Goal: Task Accomplishment & Management: Complete application form

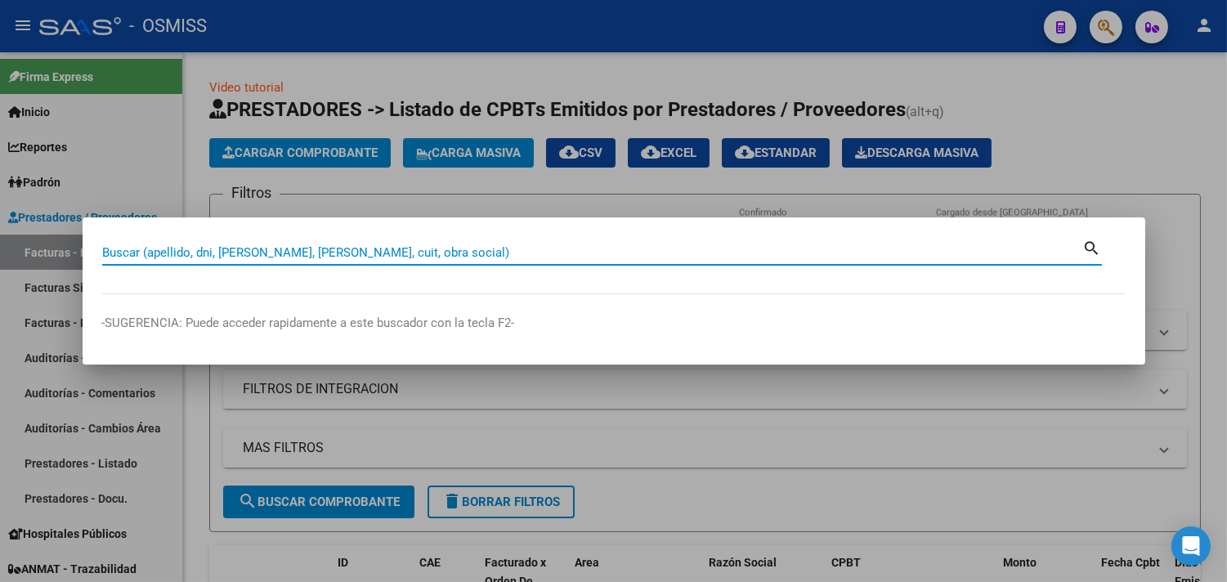
paste input "1502-39329"
type input "1502-39329"
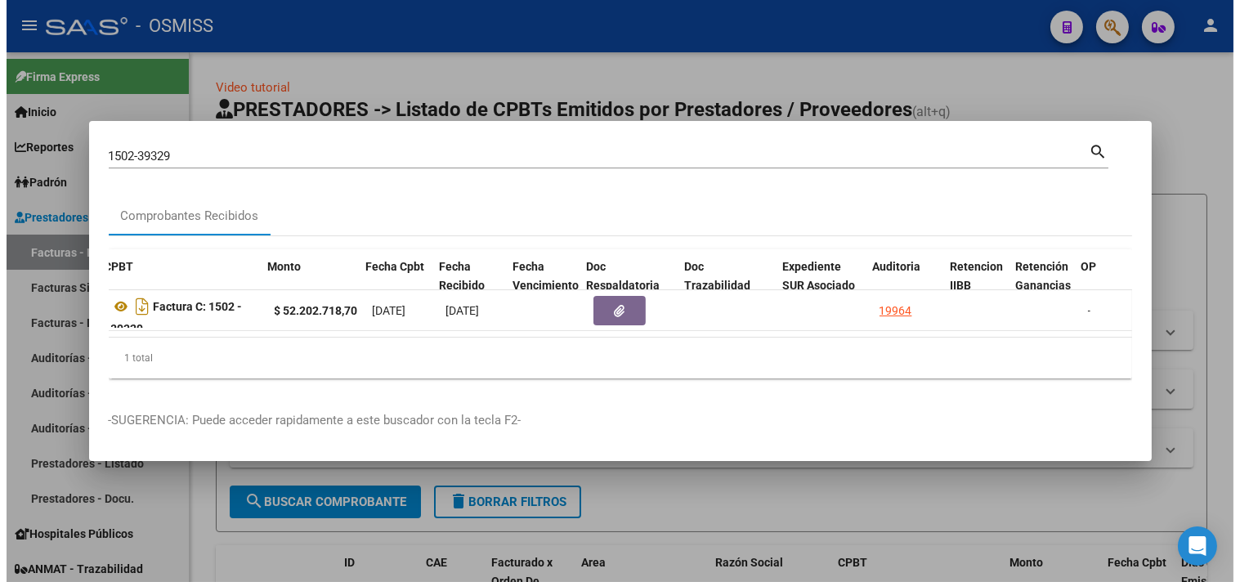
scroll to position [0, 524]
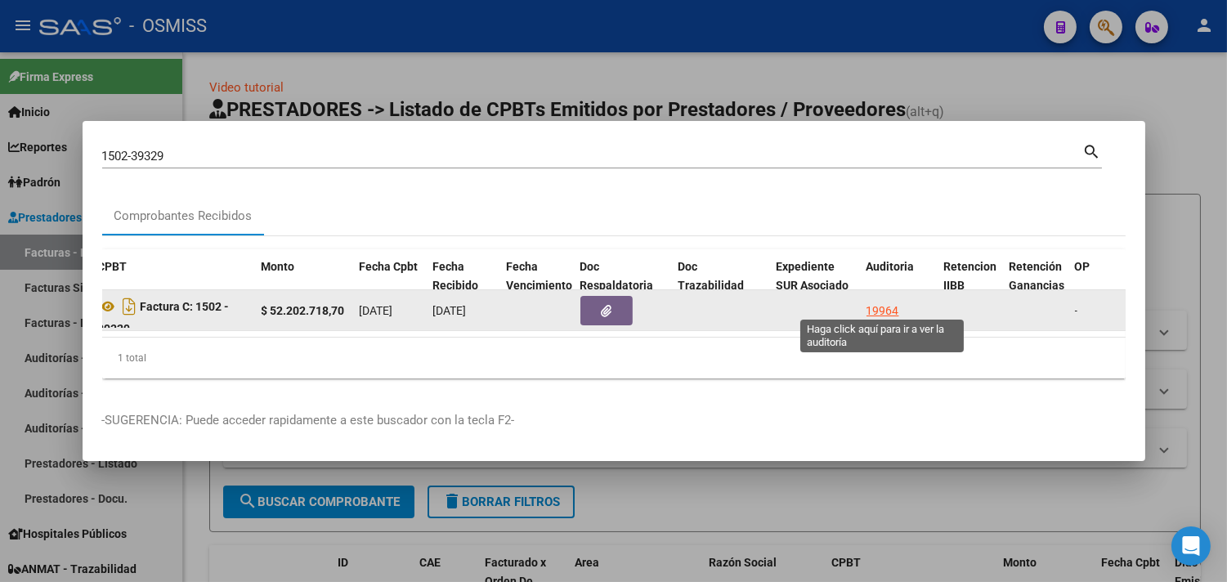
click at [871, 306] on div "19964" at bounding box center [882, 311] width 33 height 19
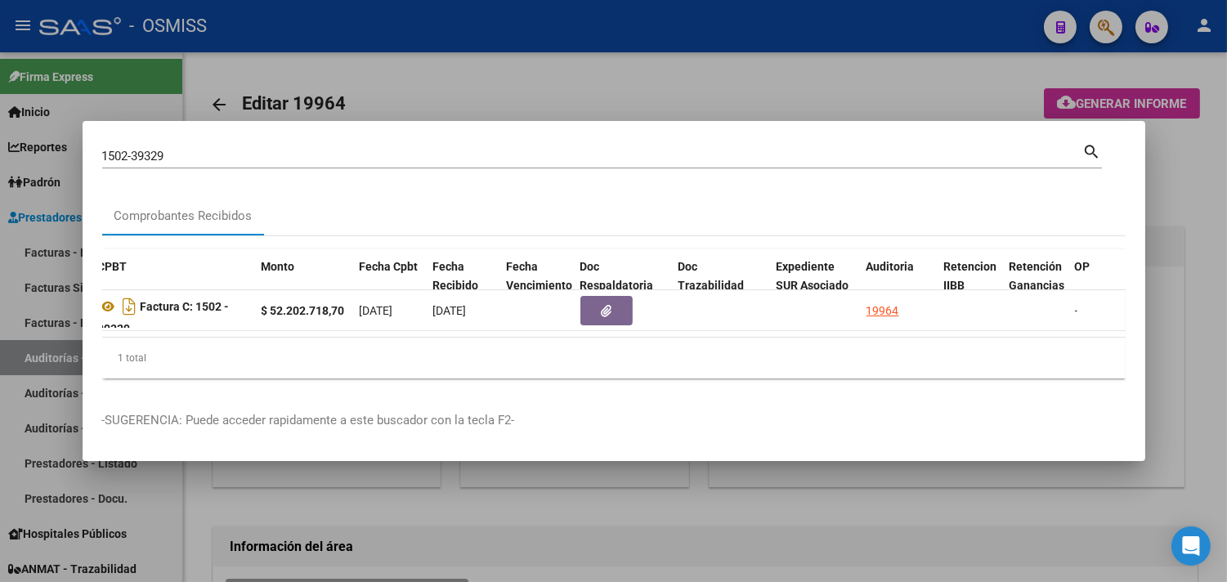
click at [1205, 144] on div at bounding box center [613, 291] width 1227 height 582
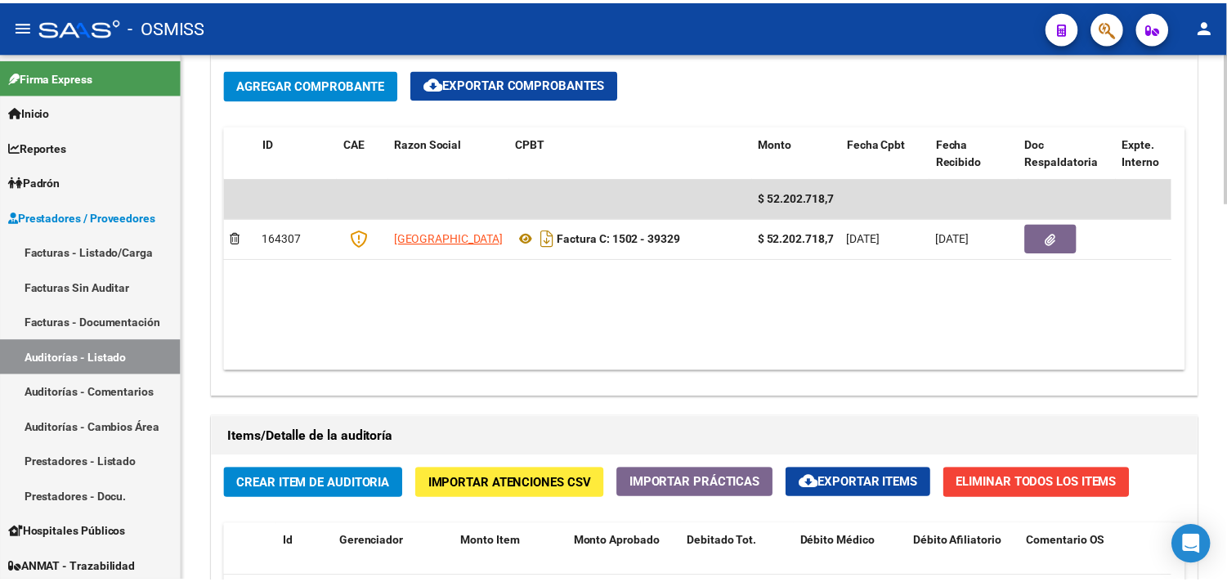
scroll to position [999, 0]
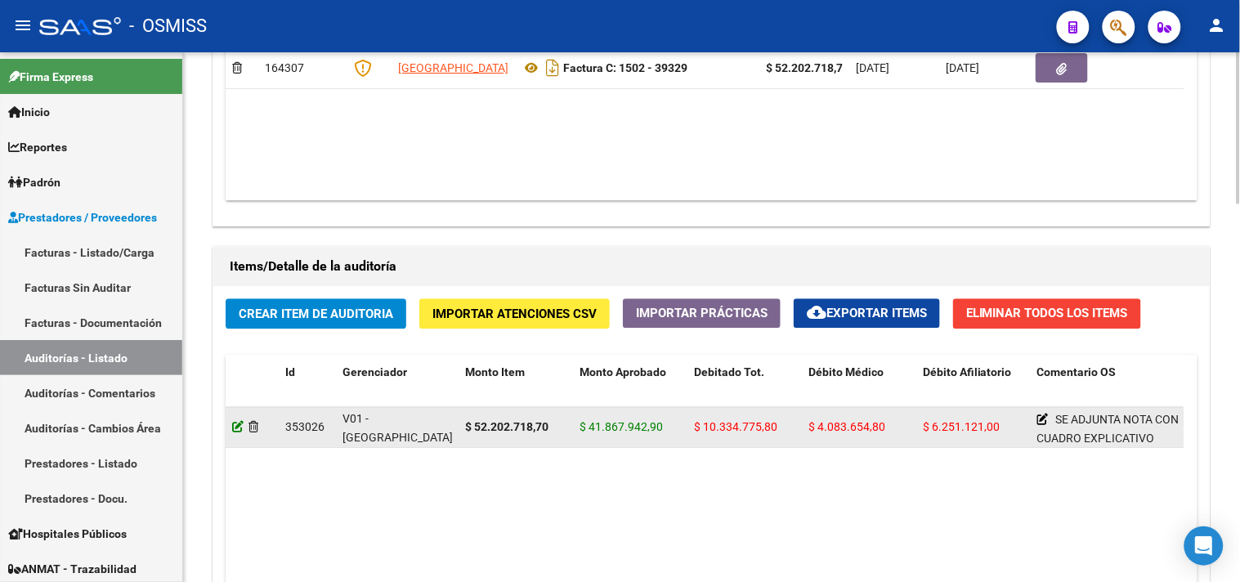
click at [239, 429] on icon at bounding box center [237, 426] width 11 height 11
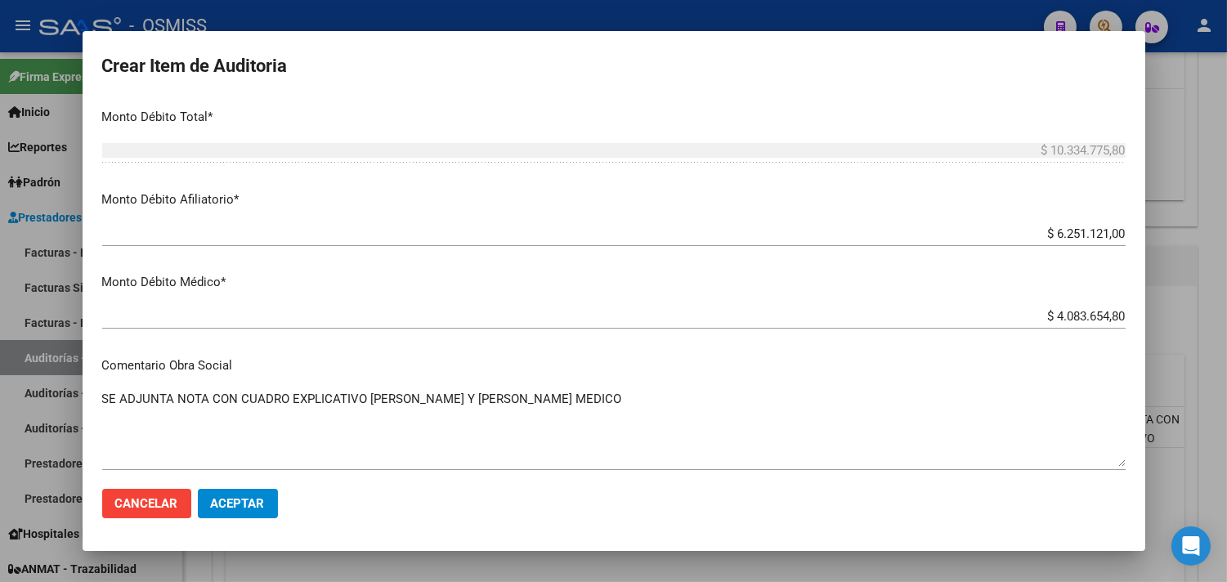
scroll to position [635, 0]
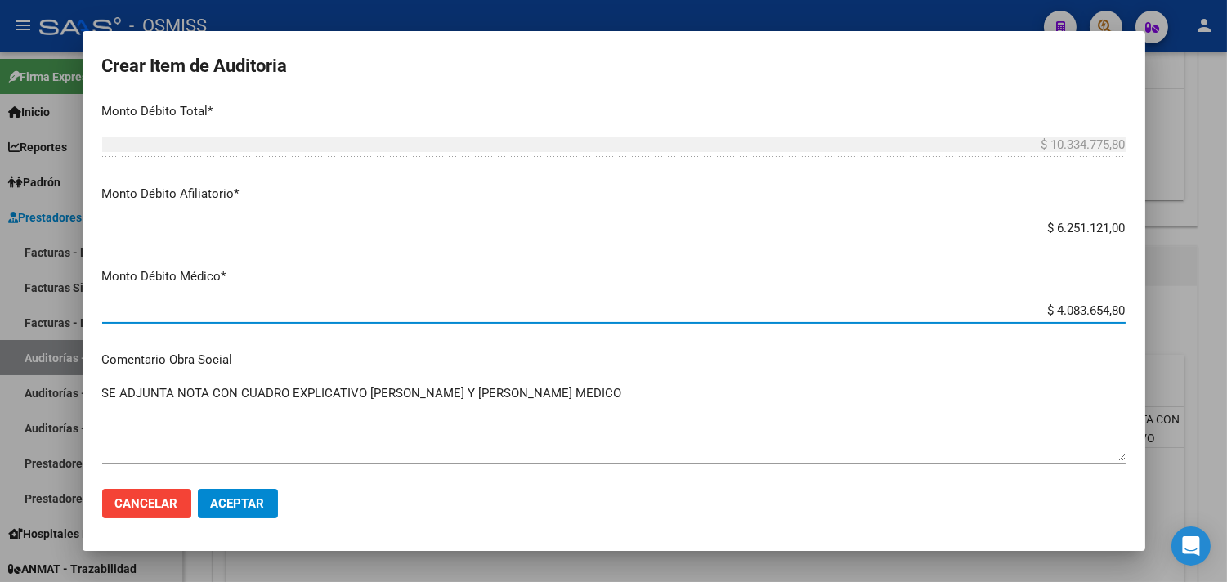
drag, startPoint x: 1018, startPoint y: 309, endPoint x: 1156, endPoint y: 319, distance: 137.7
click at [1156, 319] on div "Crear Item de Auditoria 23211036 Nro Documento 20232110369 CUIL Afiliado Activo…" at bounding box center [613, 291] width 1227 height 582
type input "$ 6.251.121,00"
type input "$ 0,00"
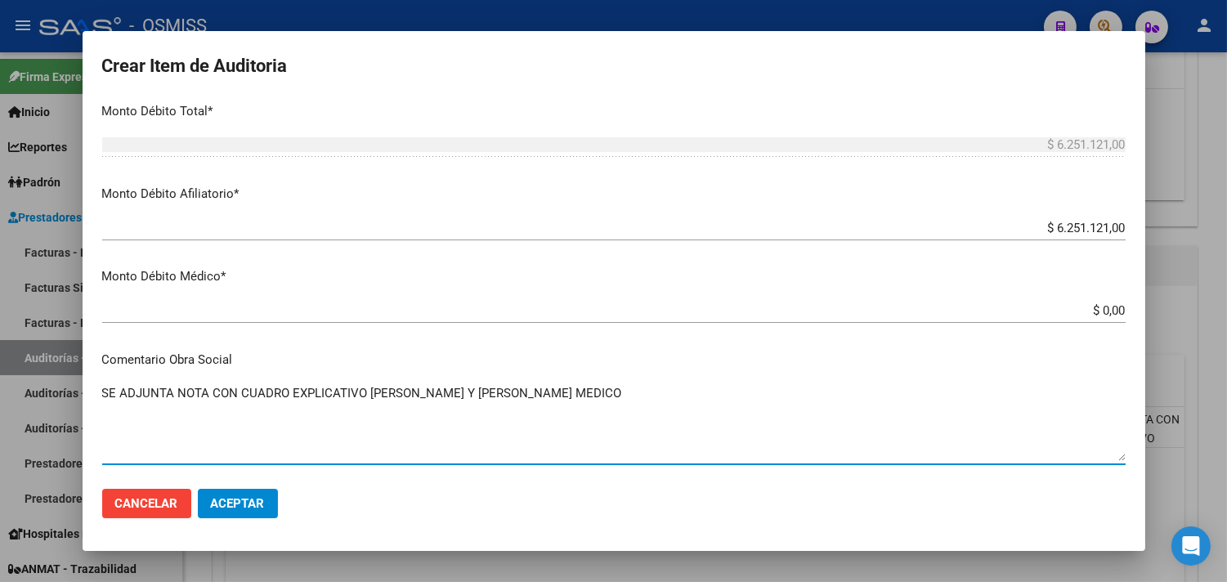
drag, startPoint x: 633, startPoint y: 393, endPoint x: 0, endPoint y: 374, distance: 633.7
click at [0, 374] on div "Crear Item de Auditoria 23211036 Nro Documento 20232110369 CUIL Afiliado Activo…" at bounding box center [613, 291] width 1227 height 582
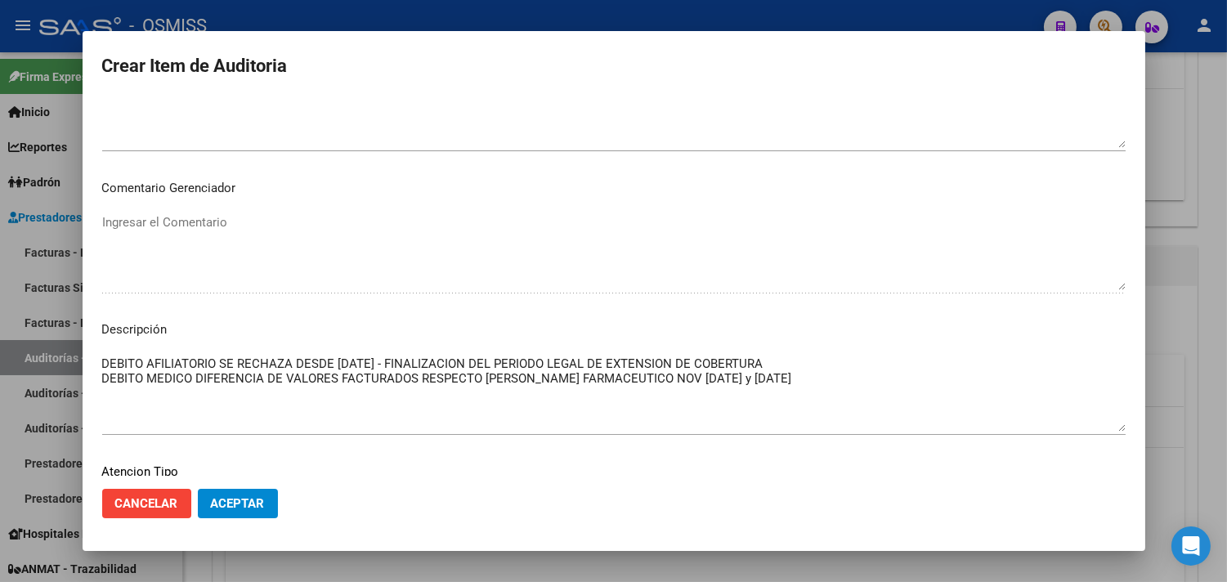
scroll to position [1180, 0]
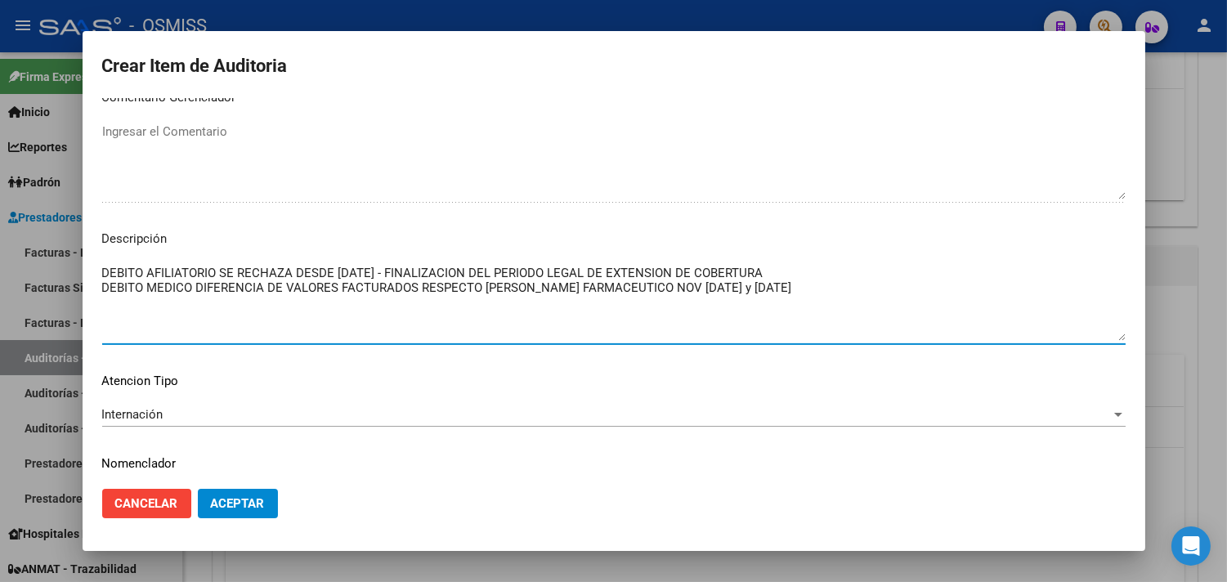
drag, startPoint x: 803, startPoint y: 288, endPoint x: 79, endPoint y: 298, distance: 723.4
click at [79, 298] on div "Crear Item de Auditoria 23211036 Nro Documento 20232110369 CUIL Afiliado Activo…" at bounding box center [613, 291] width 1227 height 582
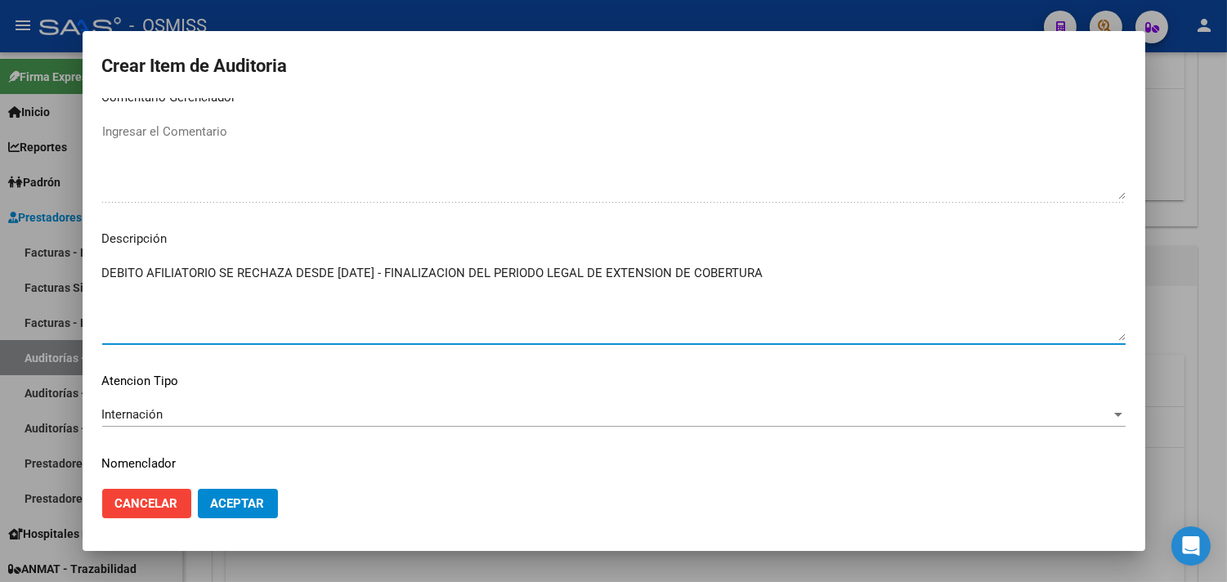
paste textarea "DIA CAMA CLINICO COD 430101"
click at [103, 286] on textarea "DEBITO AFILIATORIO SE RECHAZA DESDE [DATE] - FINALIZACION DEL PERIODO LEGAL DE …" at bounding box center [613, 302] width 1023 height 77
drag, startPoint x: 409, startPoint y: 291, endPoint x: 307, endPoint y: 284, distance: 103.2
click at [307, 284] on textarea "DEBITO AFILIATORIO SE RECHAZA DESDE [DATE] - FINALIZACION DEL PERIODO LEGAL DE …" at bounding box center [613, 302] width 1023 height 77
click at [324, 288] on textarea "DEBITO AFILIATORIO SE RECHAZA DESDE [DATE] - FINALIZACION DEL PERIODO LEGAL DE …" at bounding box center [613, 302] width 1023 height 77
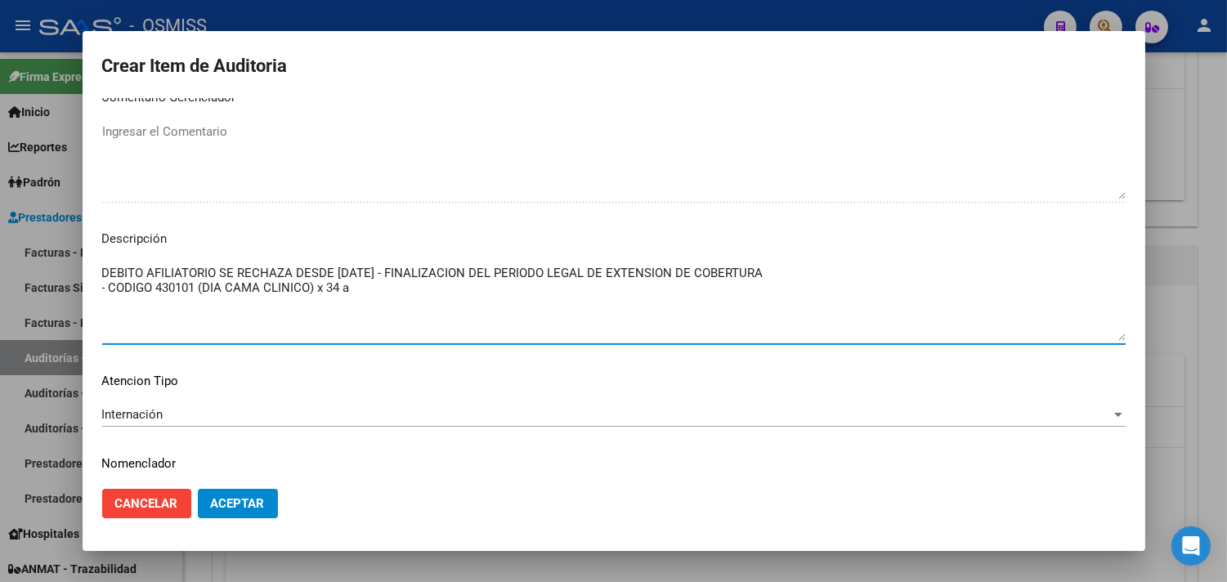
paste textarea "183.856,50"
paste textarea "$ 6.251.121,00"
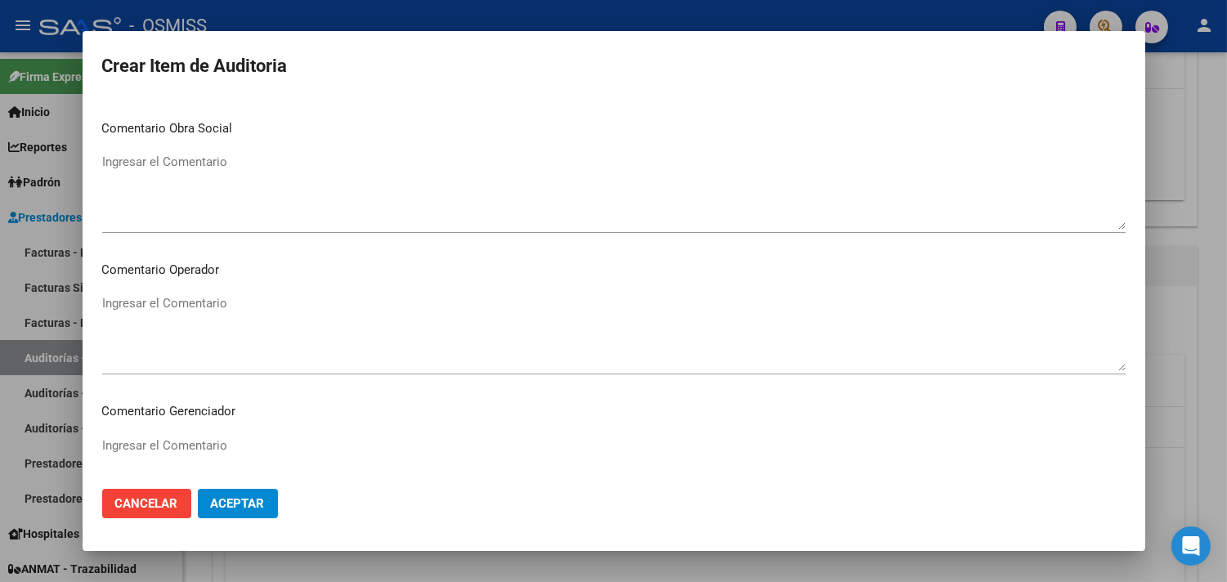
scroll to position [865, 0]
type textarea "DEBITO AFILIATORIO SE RECHAZA DESDE [DATE] - FINALIZACION DEL PERIODO LEGAL DE …"
click at [242, 508] on span "Aceptar" at bounding box center [238, 503] width 54 height 15
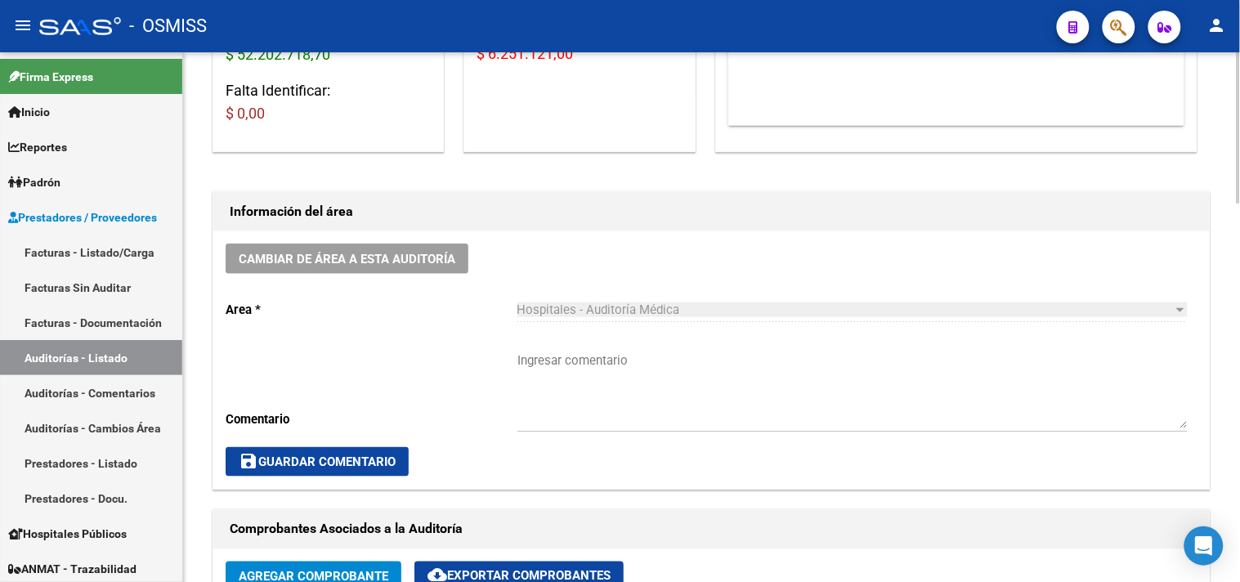
scroll to position [0, 0]
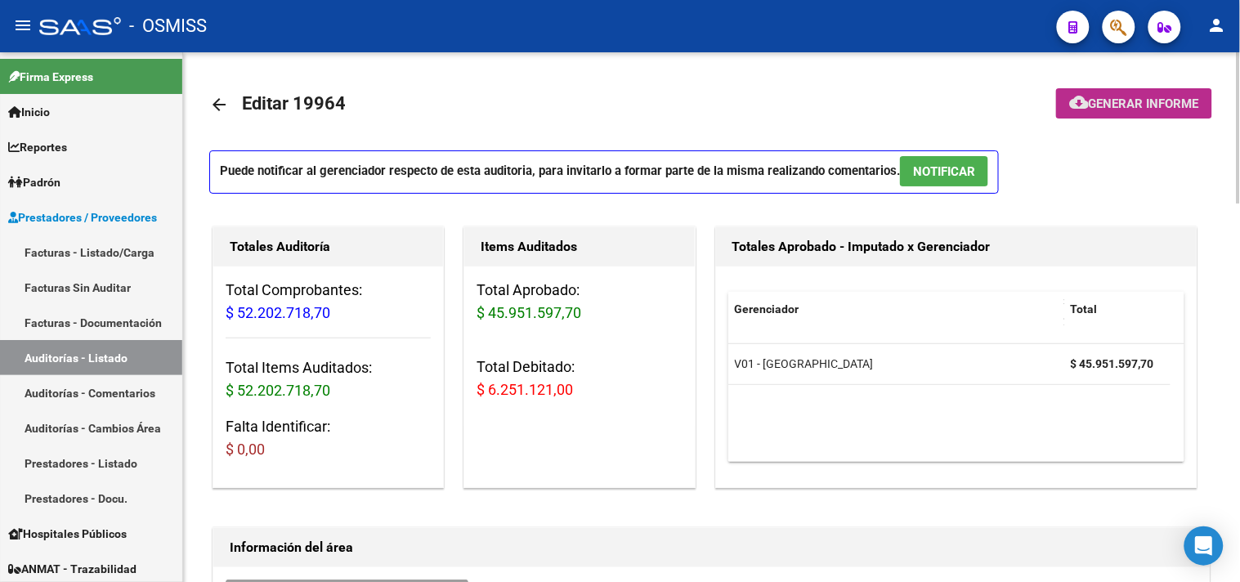
click at [1130, 101] on span "Generar informe" at bounding box center [1144, 103] width 110 height 15
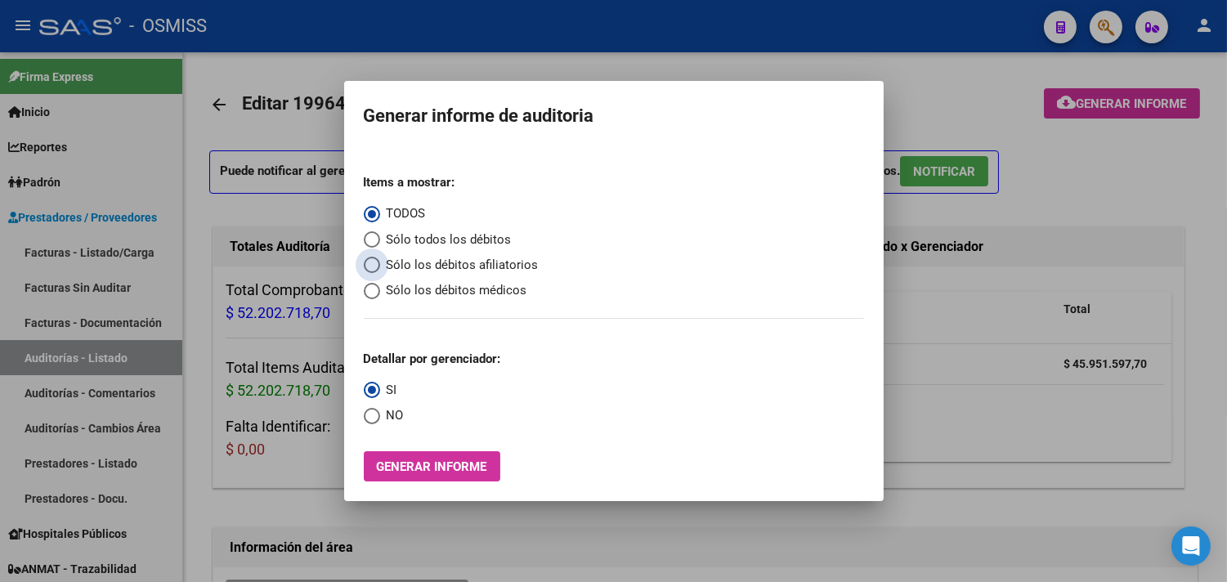
click at [453, 262] on span "Sólo los débitos afiliatorios" at bounding box center [459, 265] width 159 height 19
click at [380, 262] on input "Sólo los débitos afiliatorios" at bounding box center [372, 265] width 16 height 16
radio input "true"
click at [379, 409] on span "Select an option" at bounding box center [372, 416] width 16 height 16
click at [379, 409] on input "NO" at bounding box center [372, 416] width 16 height 16
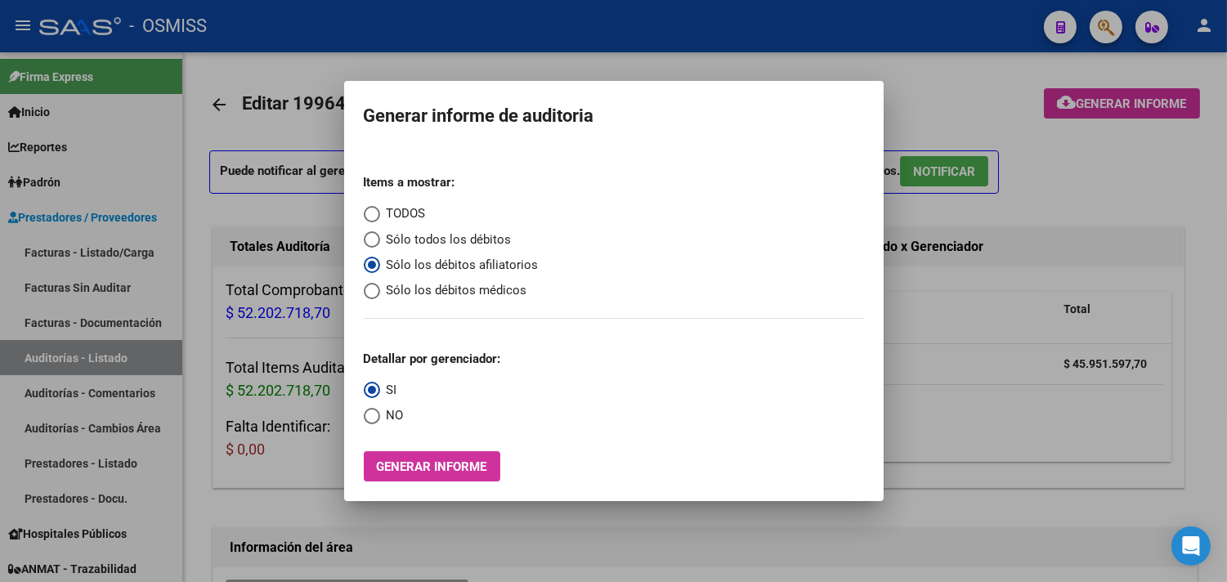
radio input "true"
click at [411, 458] on button "Generar informe" at bounding box center [432, 466] width 136 height 30
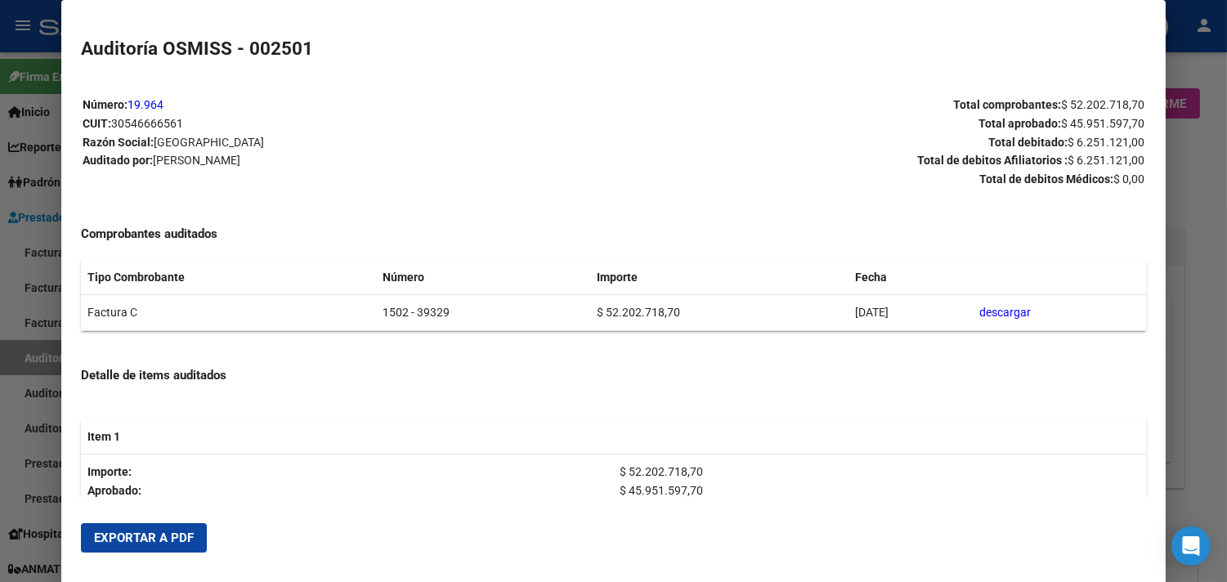
click at [157, 536] on span "Exportar a PDF" at bounding box center [144, 537] width 100 height 15
click at [1206, 257] on div at bounding box center [613, 291] width 1227 height 582
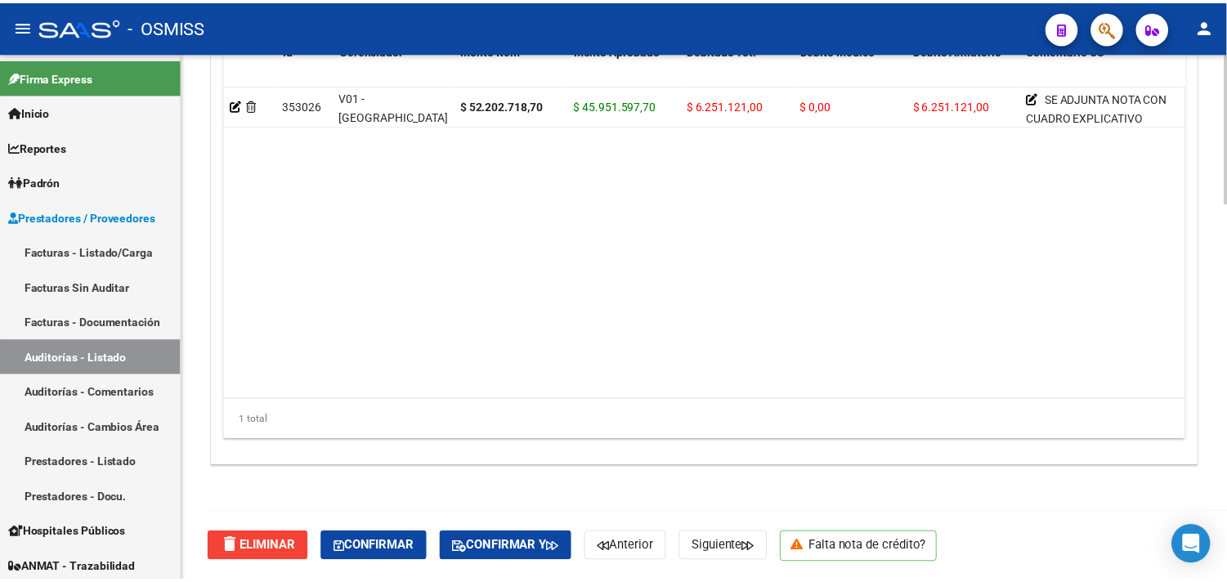
scroll to position [1232, 0]
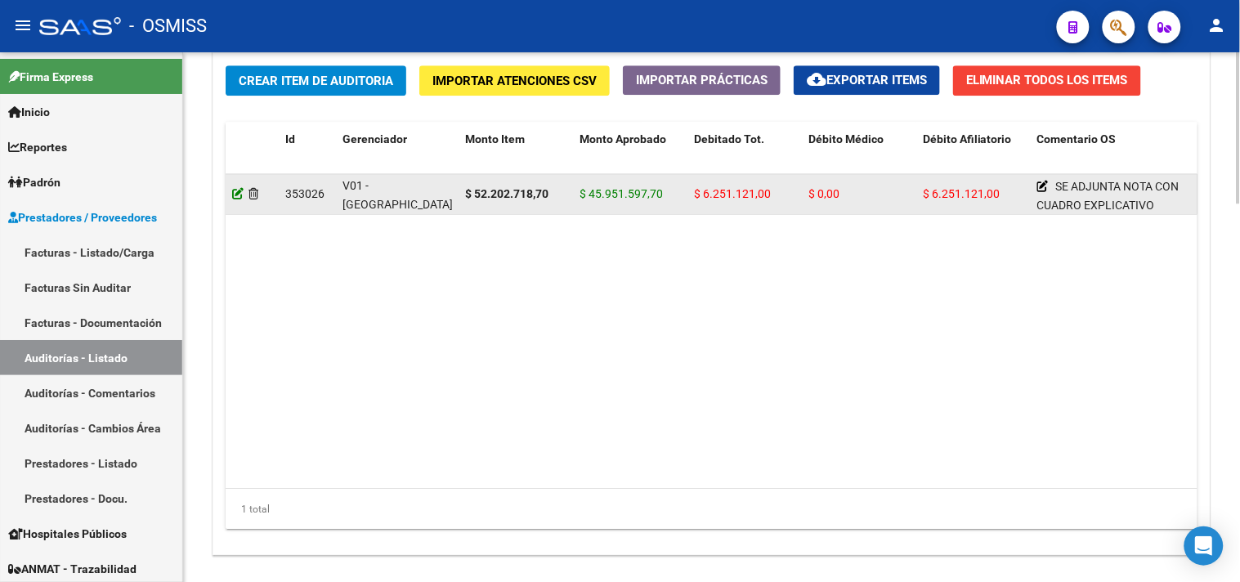
click at [235, 196] on icon at bounding box center [237, 193] width 11 height 11
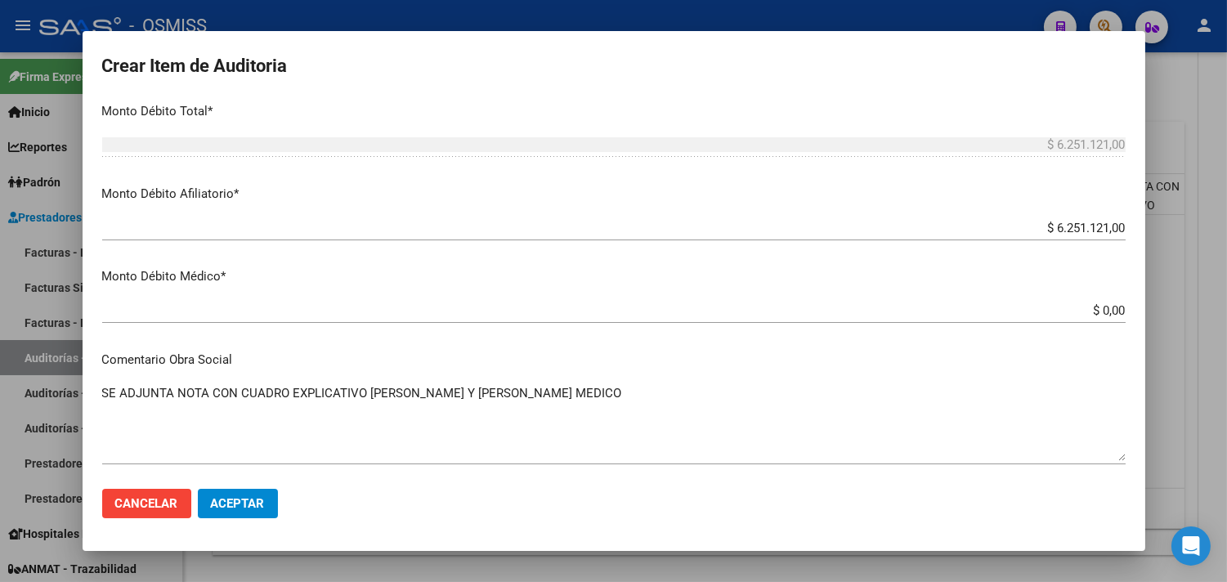
scroll to position [726, 0]
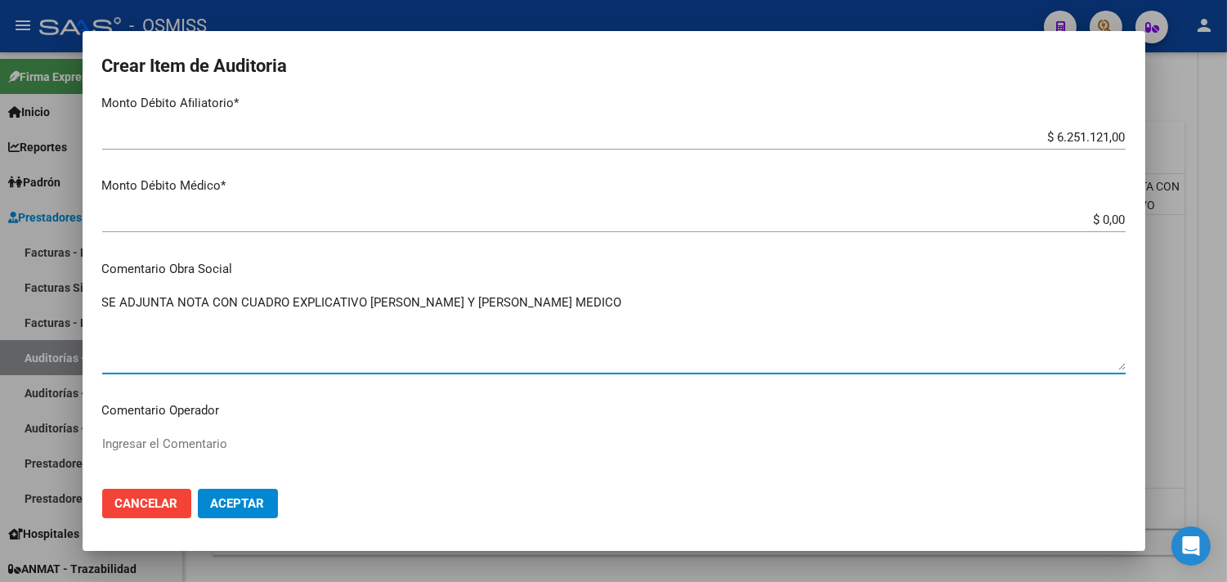
drag, startPoint x: 605, startPoint y: 296, endPoint x: 55, endPoint y: 344, distance: 552.2
click at [55, 344] on div "Crear Item de Auditoria 23211036 Nro Documento 20232110369 CUIL Afiliado Activo…" at bounding box center [613, 291] width 1227 height 582
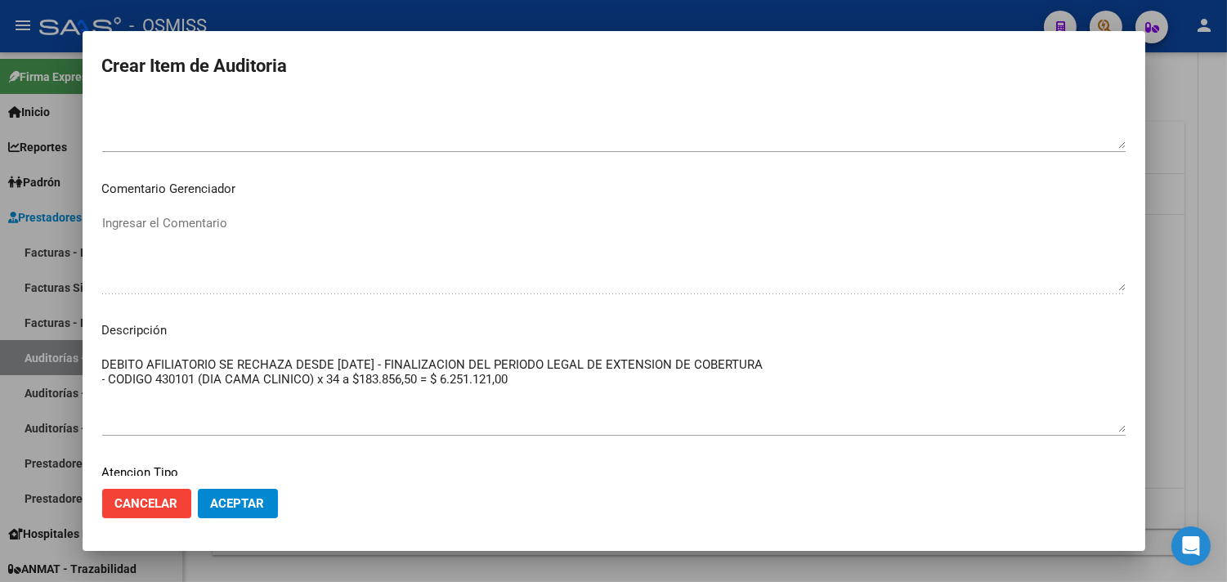
scroll to position [1090, 0]
click at [101, 362] on mat-dialog-content "23211036 Nro Documento 20232110369 CUIL Afiliado Activo [PERSON_NAME] [PERSON_N…" at bounding box center [614, 287] width 1063 height 378
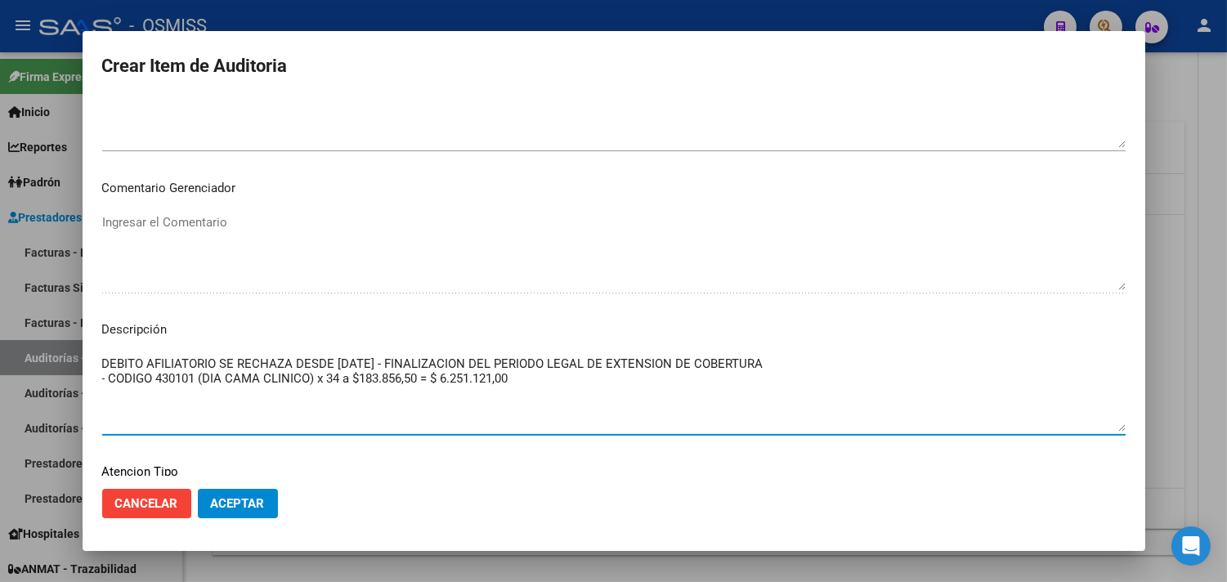
drag, startPoint x: 103, startPoint y: 364, endPoint x: 848, endPoint y: 368, distance: 744.6
click at [848, 368] on textarea "DEBITO AFILIATORIO SE RECHAZA DESDE [DATE] - FINALIZACION DEL PERIODO LEGAL DE …" at bounding box center [613, 393] width 1023 height 77
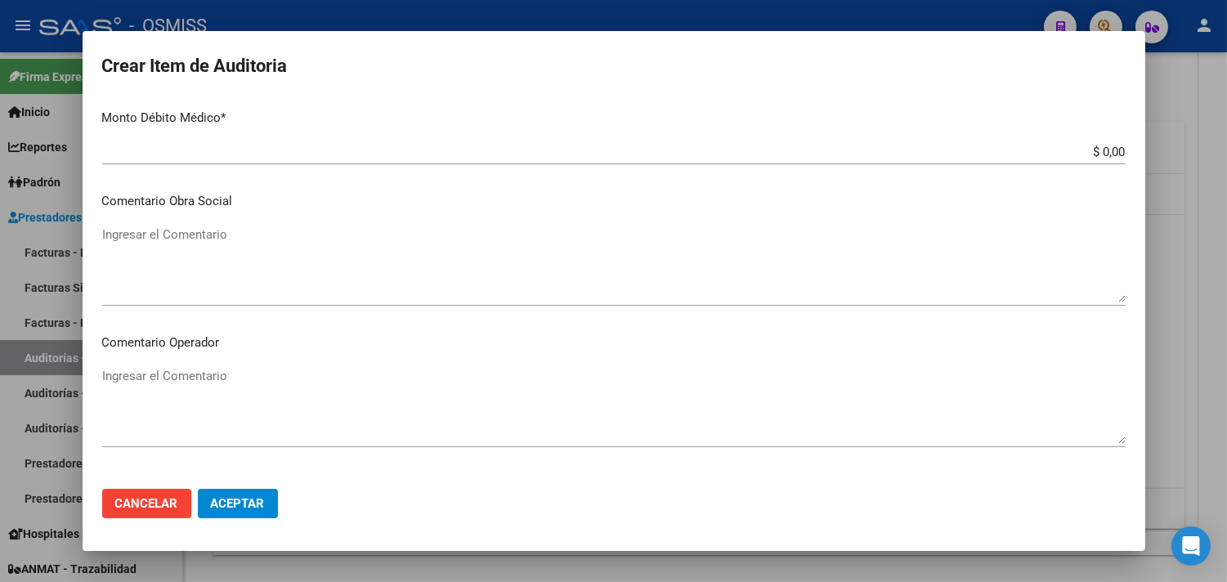
scroll to position [726, 0]
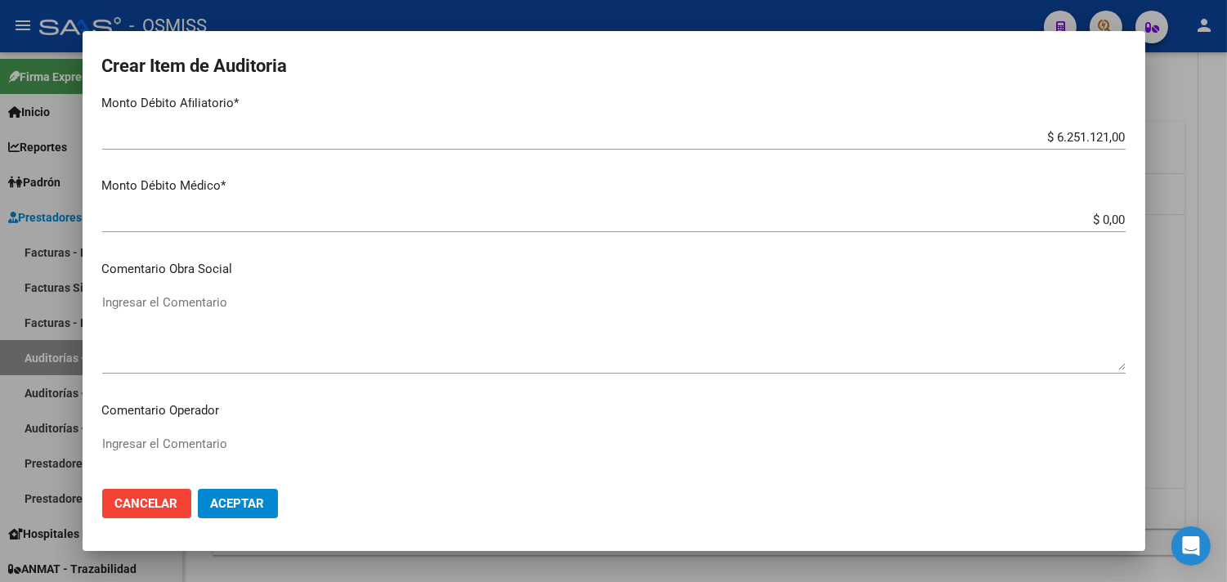
click at [186, 317] on textarea "Ingresar el Comentario" at bounding box center [613, 331] width 1023 height 77
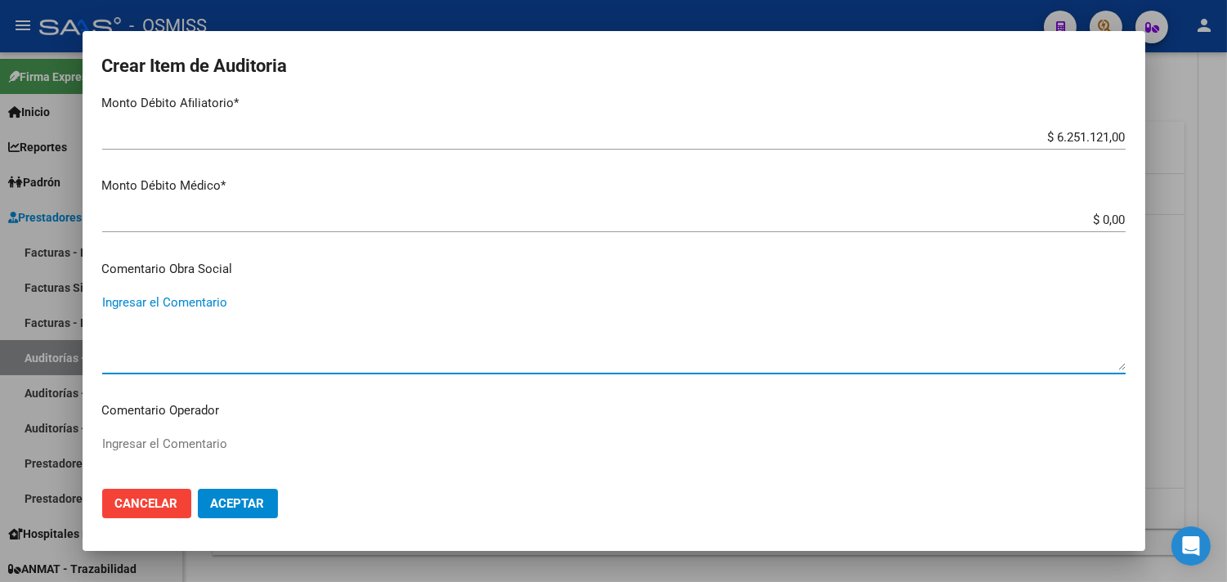
paste textarea "DEBITO AFILIATORIO SE RECHAZA DESDE [DATE] - FINALIZACION DEL PERIODO LEGAL DE …"
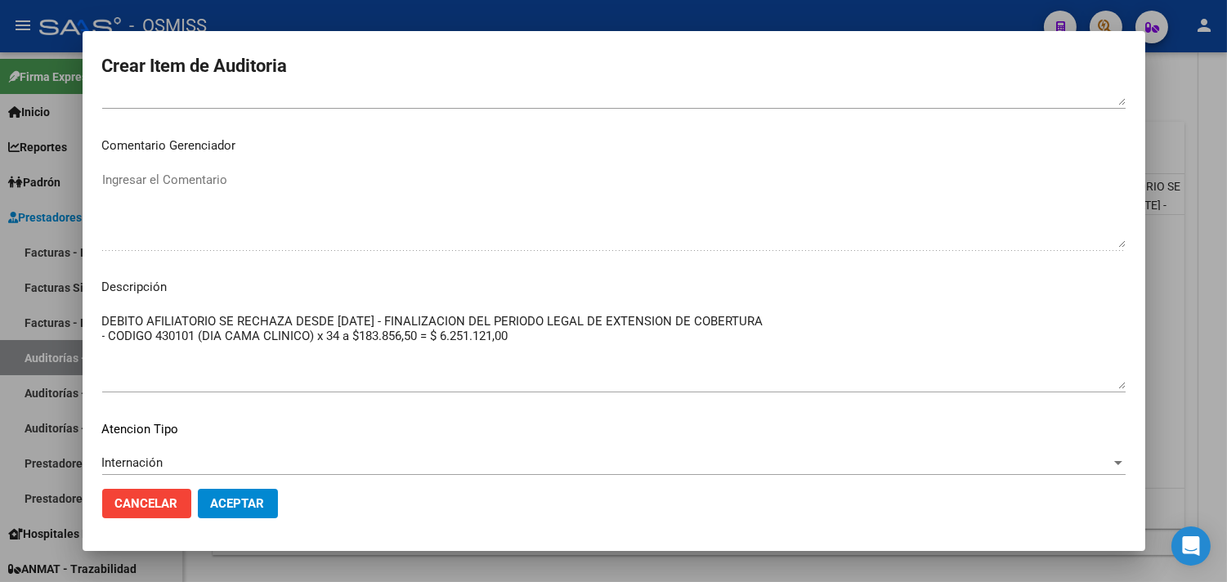
scroll to position [1180, 0]
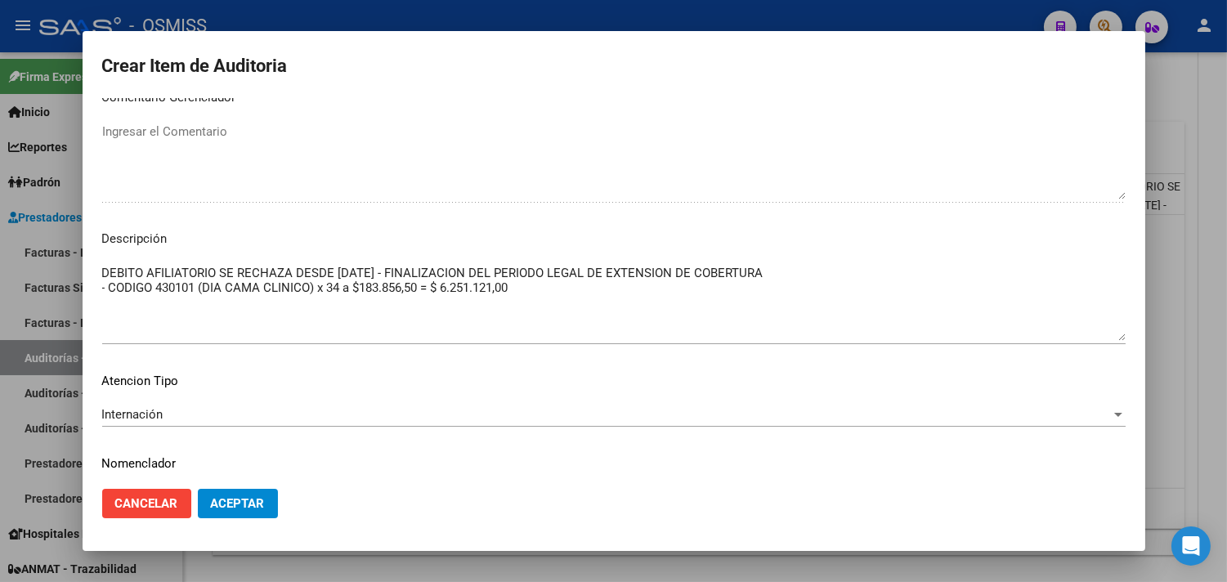
type textarea "DEBITO AFILIATORIO SE RECHAZA DESDE [DATE] - FINALIZACION DEL PERIODO LEGAL DE …"
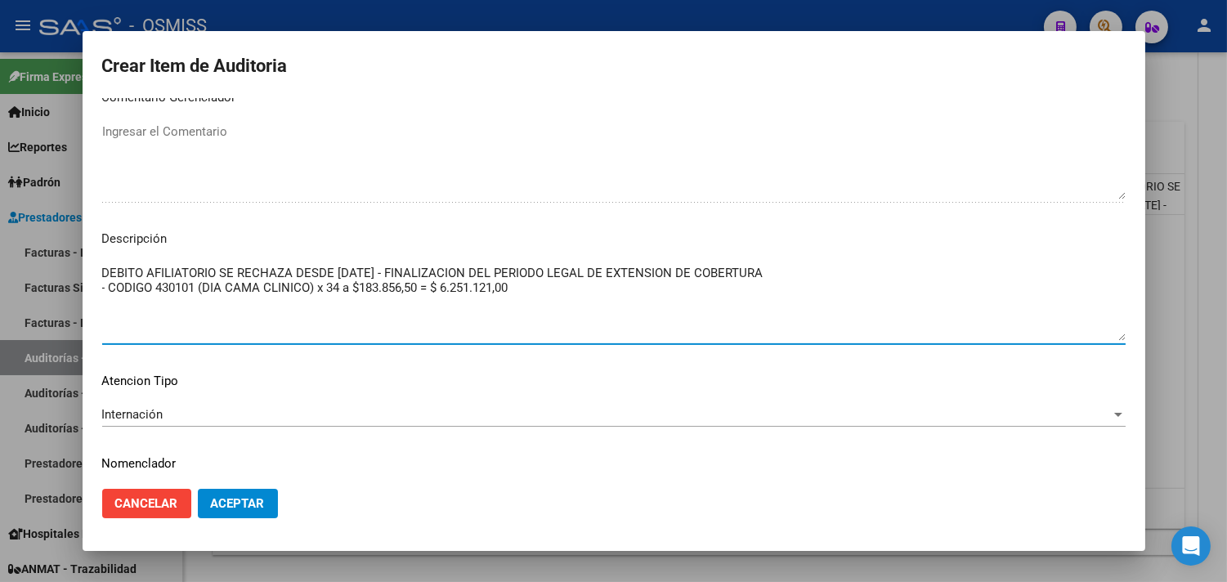
drag, startPoint x: 717, startPoint y: 276, endPoint x: 92, endPoint y: 266, distance: 625.3
click at [92, 266] on mat-dialog-content "23211036 Nro Documento 20232110369 CUIL Afiliado Activo [PERSON_NAME] [PERSON_N…" at bounding box center [614, 287] width 1063 height 378
type textarea "PERIODO RECHAZADO [DATE] a la fecha de ALTA [DATE] - CODIGO 430101 (DIA CAMA CL…"
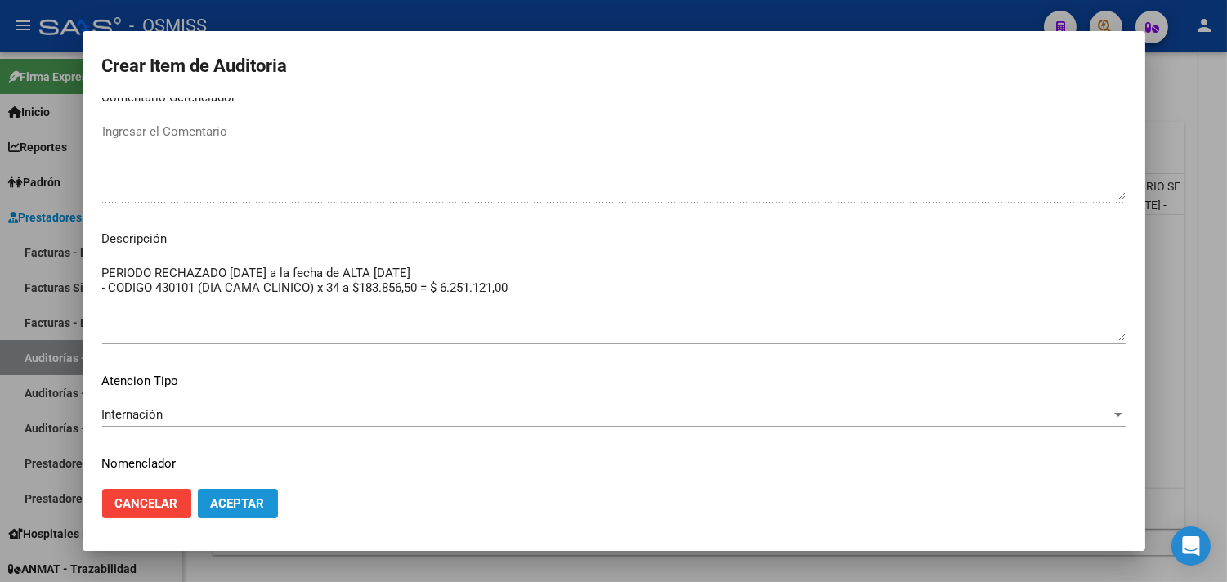
click at [234, 497] on span "Aceptar" at bounding box center [238, 503] width 54 height 15
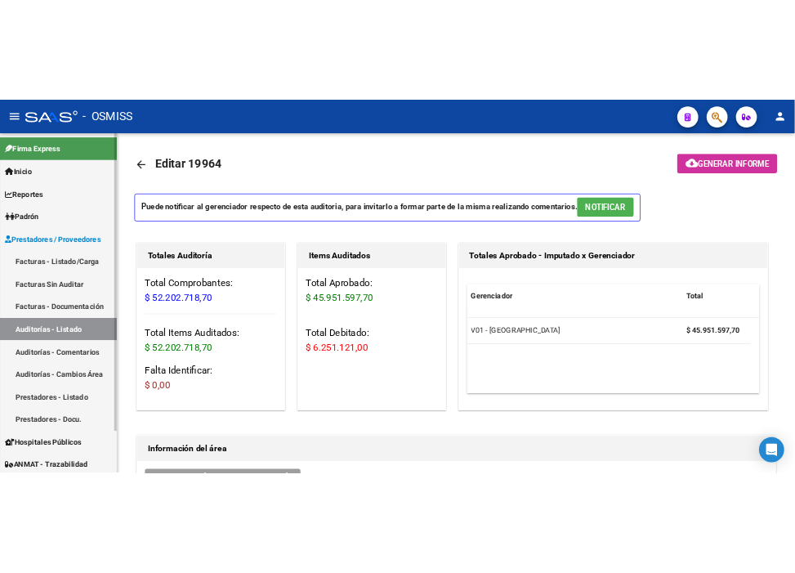
scroll to position [0, 0]
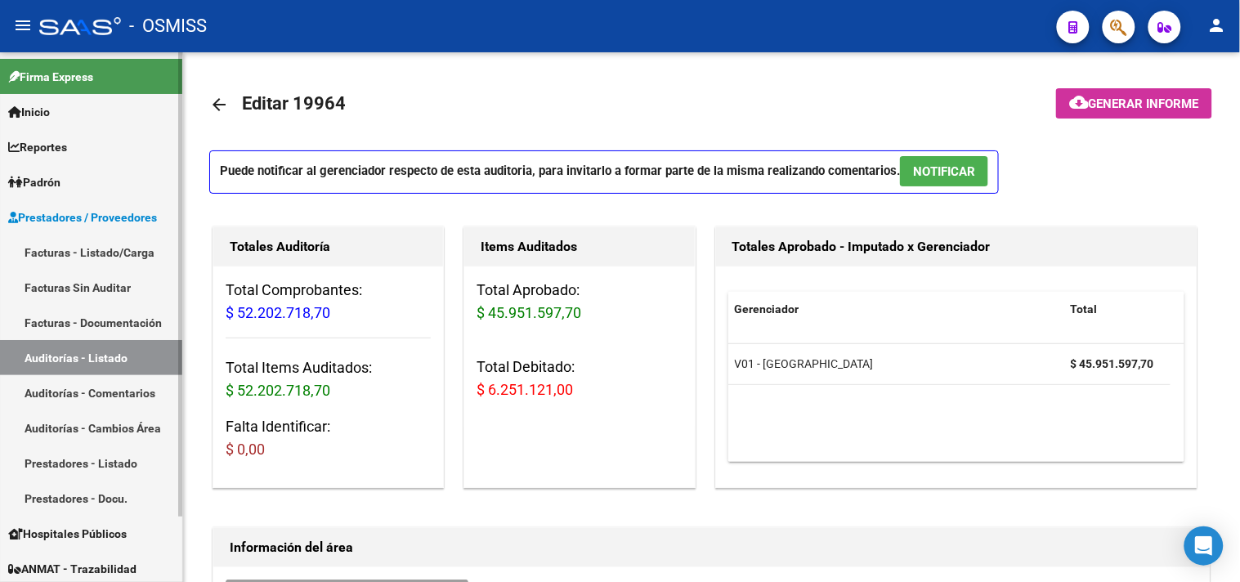
click at [96, 257] on link "Facturas - Listado/Carga" at bounding box center [91, 252] width 182 height 35
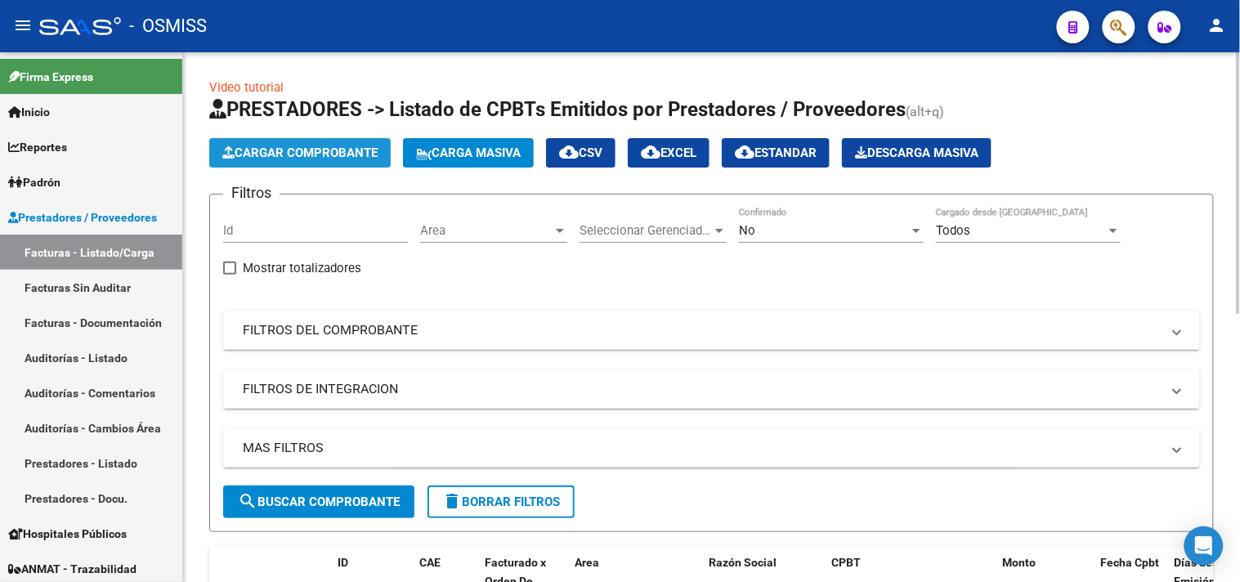
click at [288, 150] on span "Cargar Comprobante" at bounding box center [299, 152] width 155 height 15
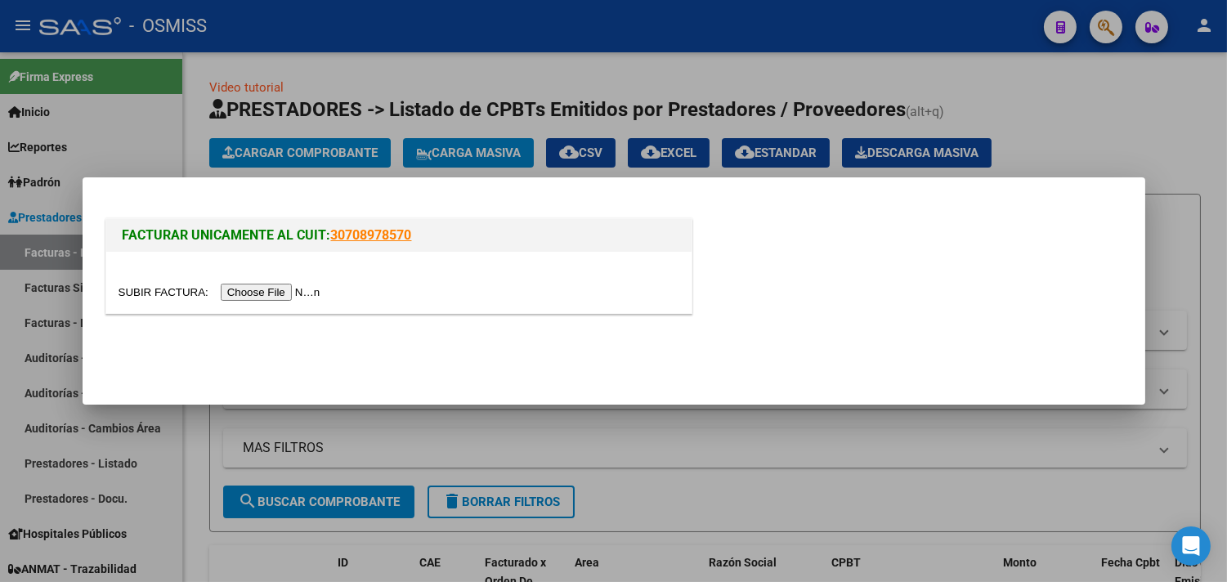
click at [258, 289] on input "file" at bounding box center [222, 292] width 207 height 17
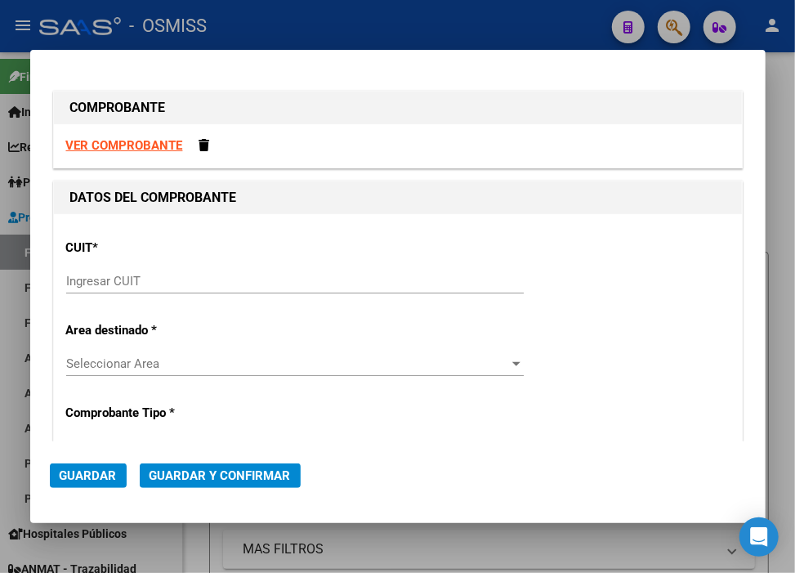
click at [423, 283] on input "Ingresar CUIT" at bounding box center [295, 281] width 458 height 15
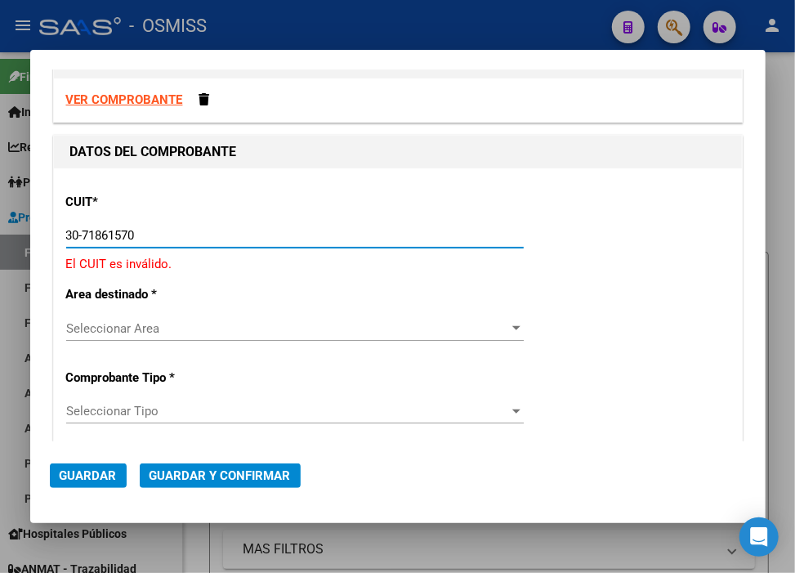
scroll to position [91, 0]
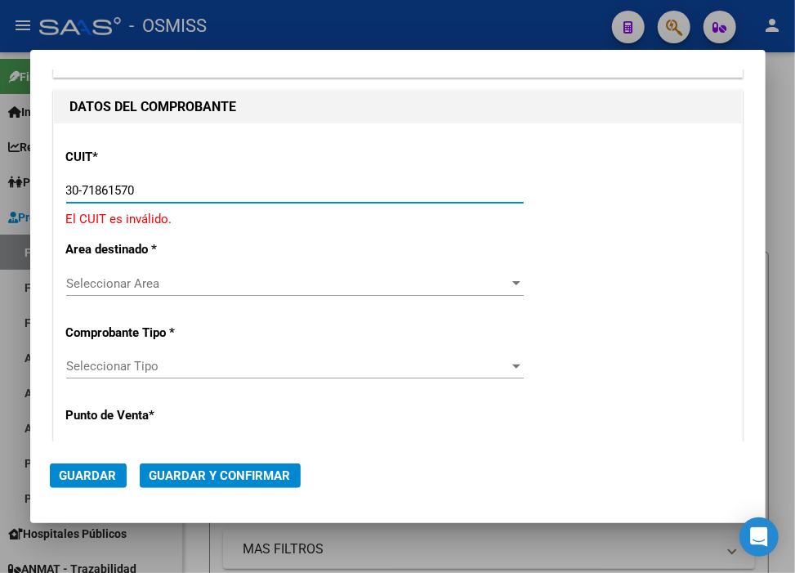
drag, startPoint x: 169, startPoint y: 191, endPoint x: 37, endPoint y: 193, distance: 132.4
click at [37, 193] on mat-dialog-content "COMPROBANTE VER COMPROBANTE DATOS DEL COMPROBANTE CUIT * 30-71861570 Ingresar C…" at bounding box center [398, 255] width 736 height 373
type input "30-71861570-0"
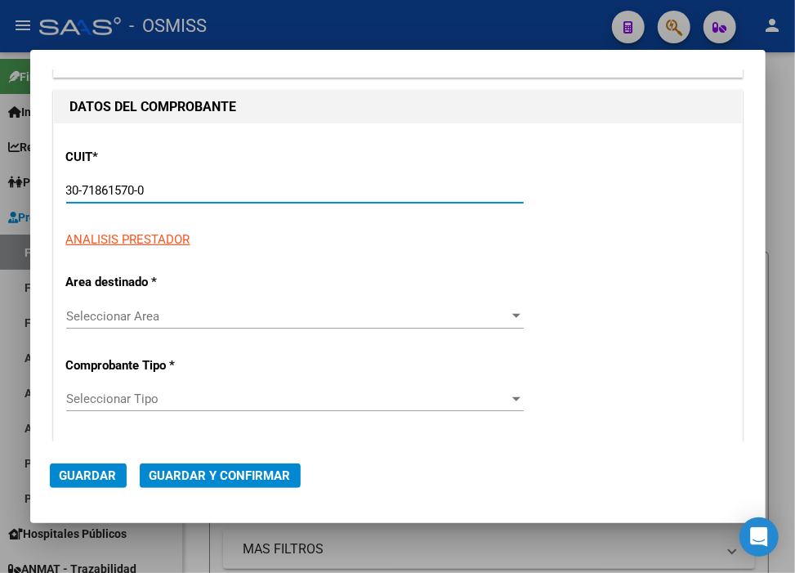
type input "0"
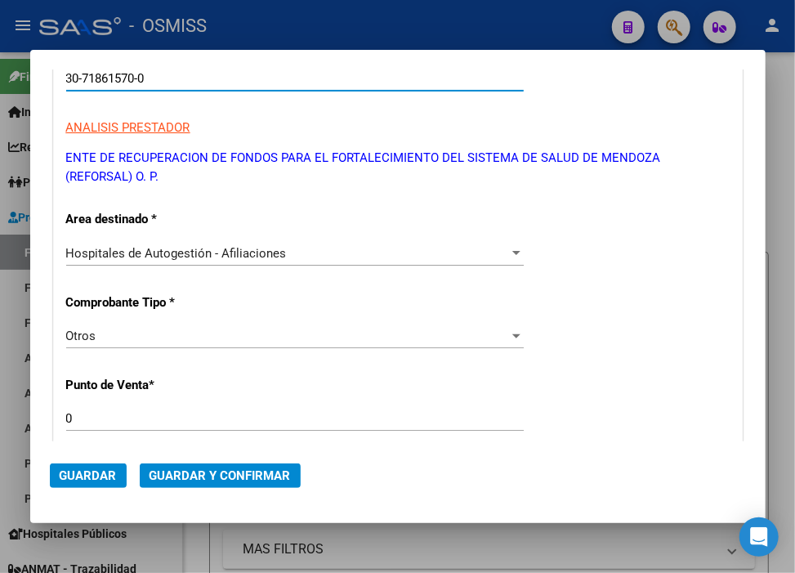
scroll to position [454, 0]
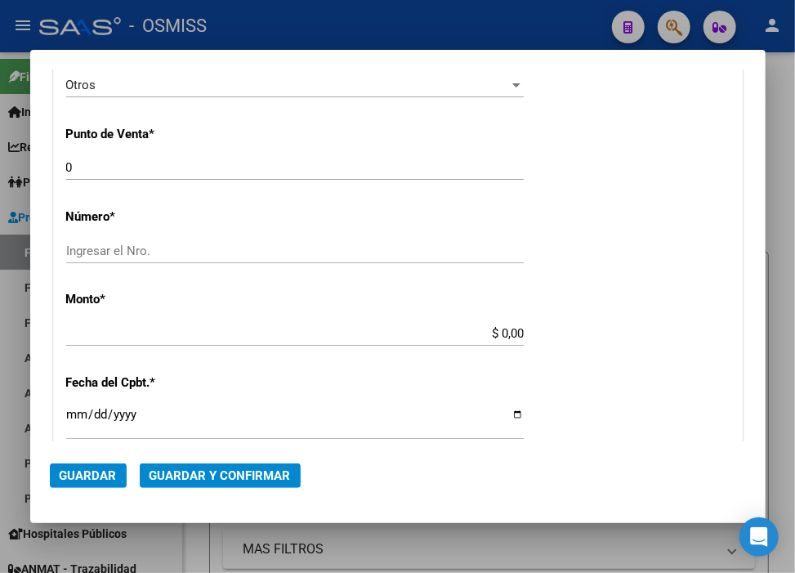
type input "30-71861570-0"
click at [119, 256] on input "Ingresar el Nro." at bounding box center [295, 251] width 458 height 15
paste input "35069"
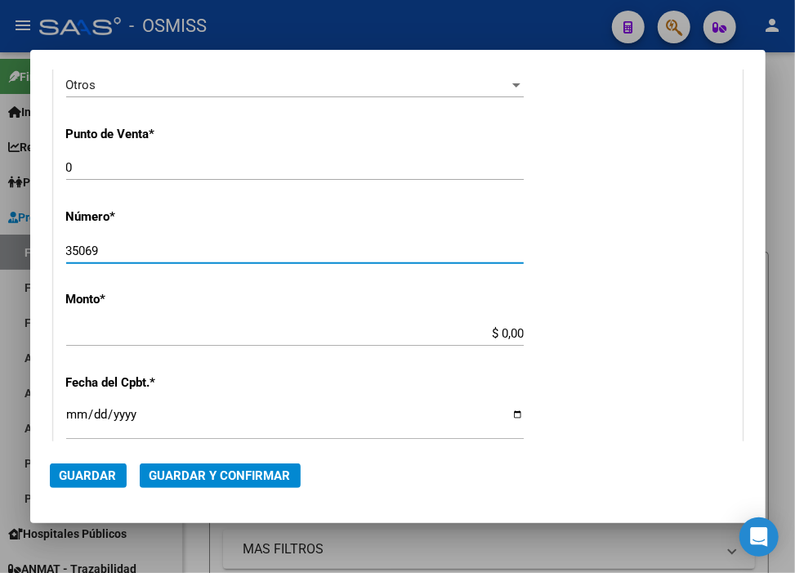
type input "35069"
click at [497, 329] on input "$ 0,00" at bounding box center [295, 333] width 458 height 15
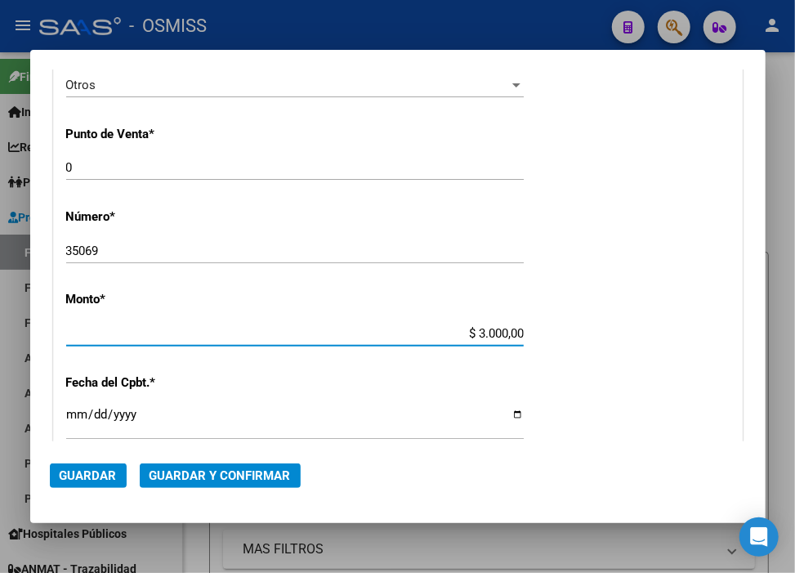
type input "$ 30.000,00"
click at [72, 419] on input "Ingresar la fecha" at bounding box center [295, 421] width 458 height 26
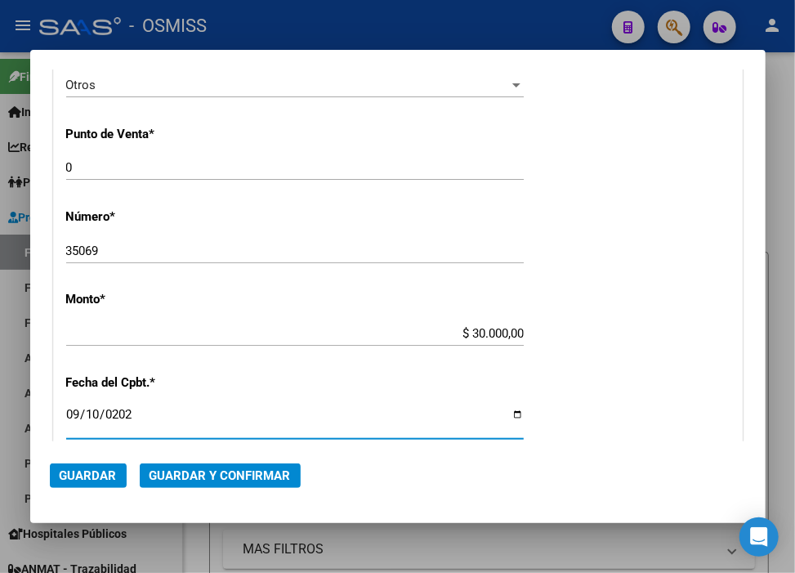
type input "[DATE]"
click at [200, 478] on span "Guardar y Confirmar" at bounding box center [220, 475] width 141 height 15
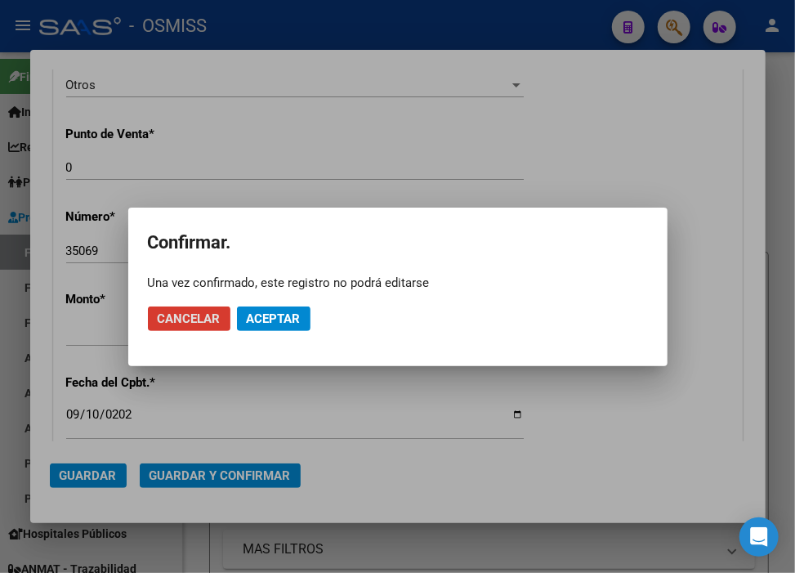
click at [287, 322] on span "Aceptar" at bounding box center [274, 318] width 54 height 15
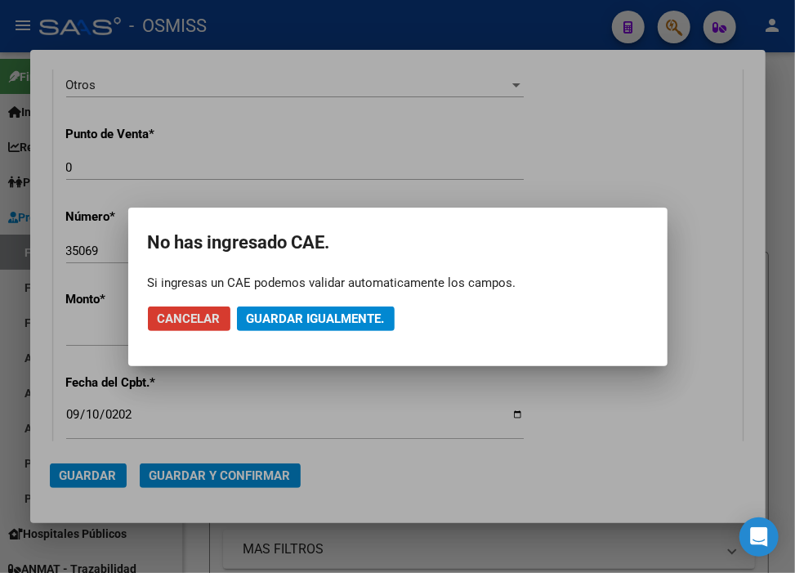
click at [287, 322] on span "Guardar igualmente." at bounding box center [316, 318] width 138 height 15
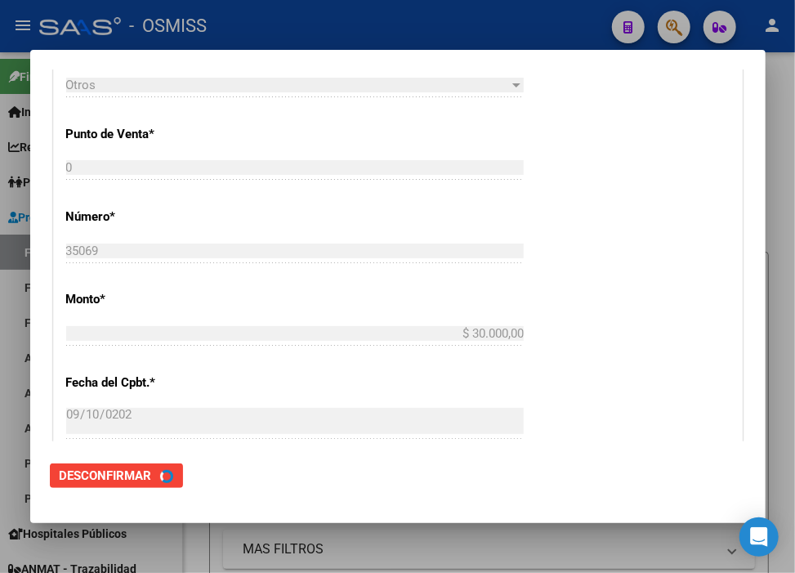
scroll to position [0, 0]
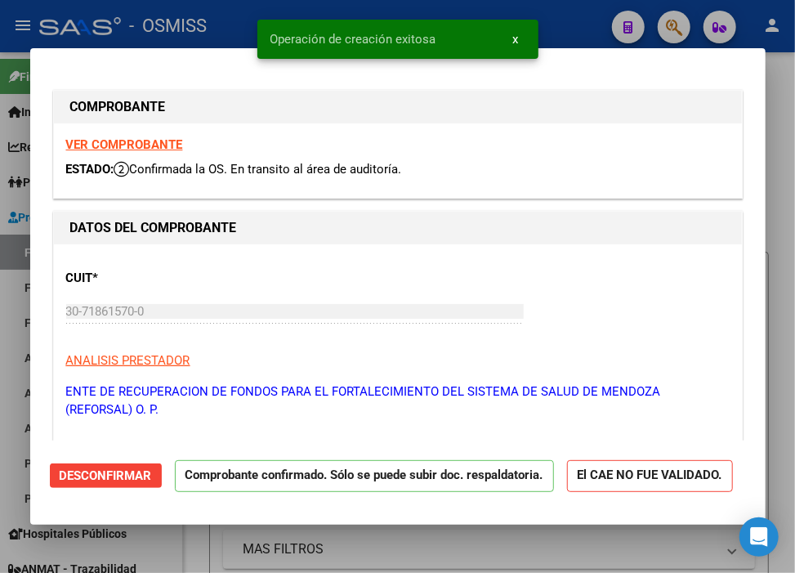
type input "[DATE]"
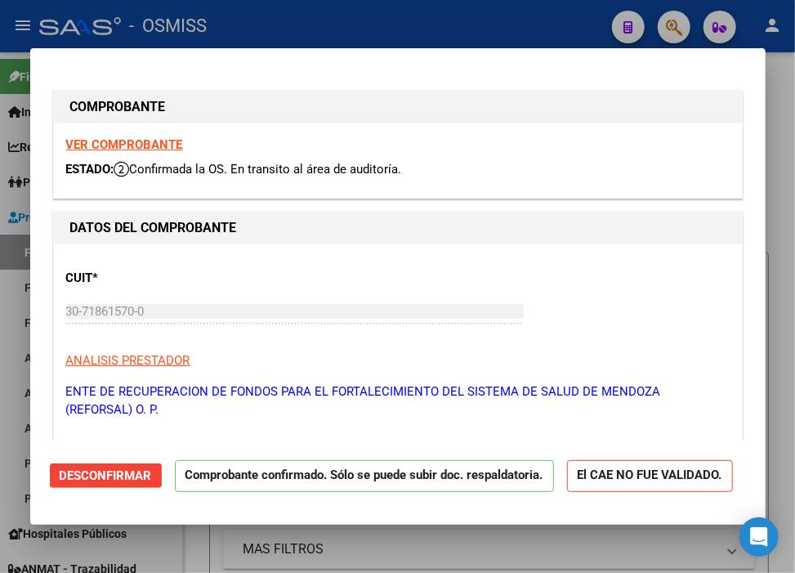
click at [582, 21] on div at bounding box center [397, 286] width 795 height 573
type input "$ 0,00"
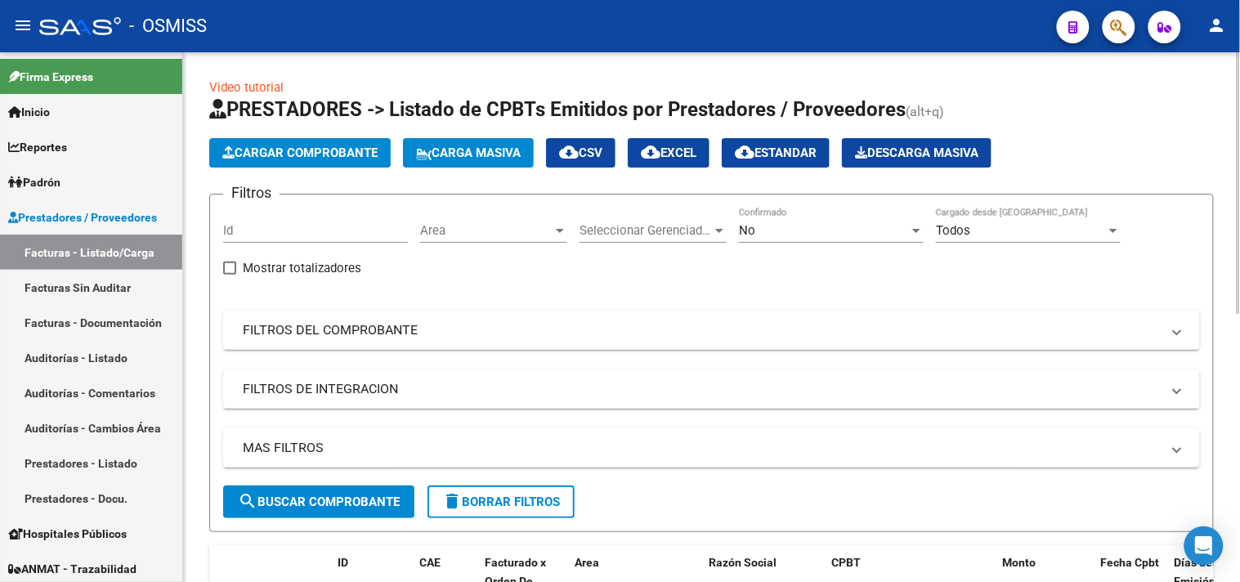
click at [324, 149] on span "Cargar Comprobante" at bounding box center [299, 152] width 155 height 15
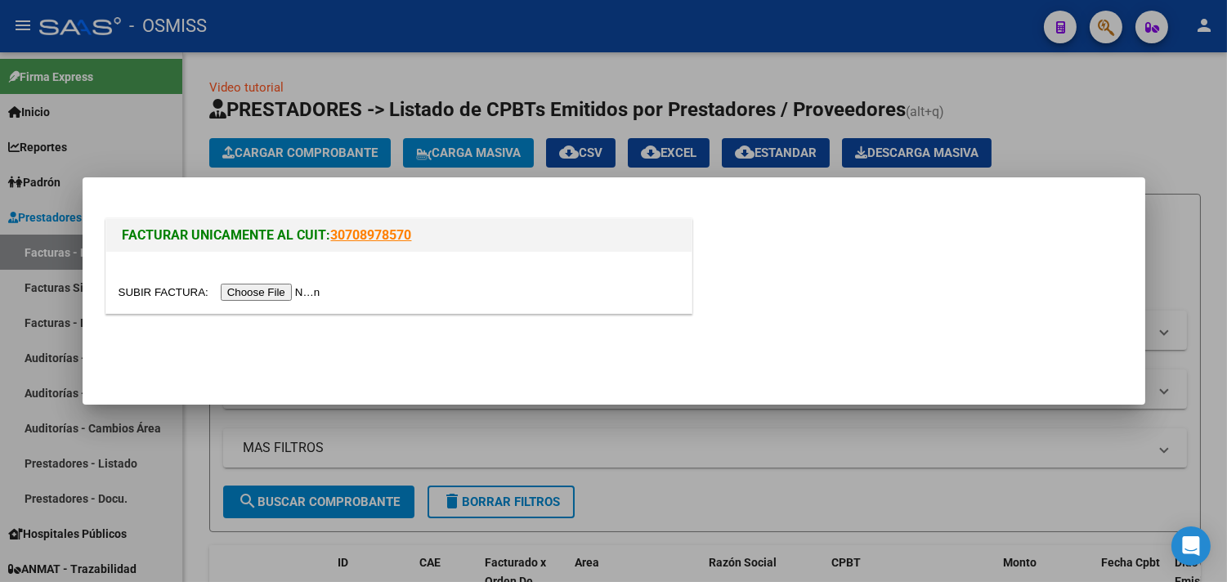
click at [266, 290] on input "file" at bounding box center [222, 292] width 207 height 17
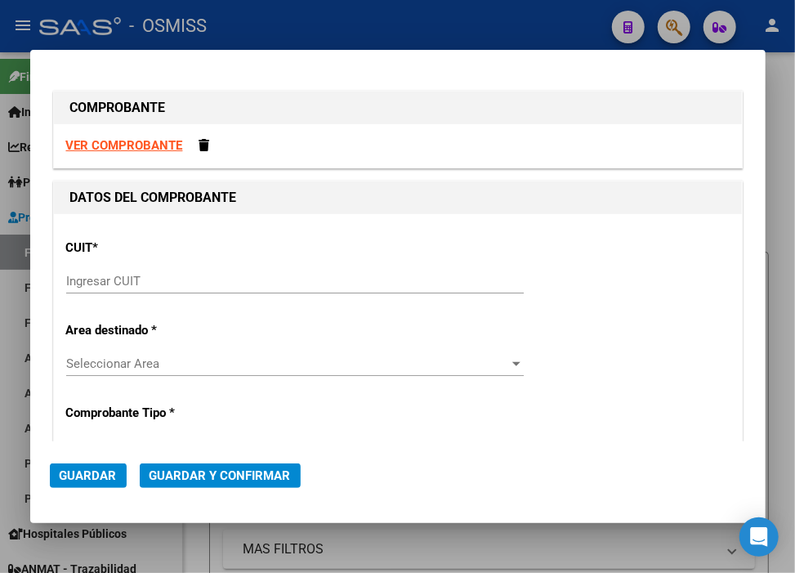
click at [314, 282] on input "Ingresar CUIT" at bounding box center [295, 281] width 458 height 15
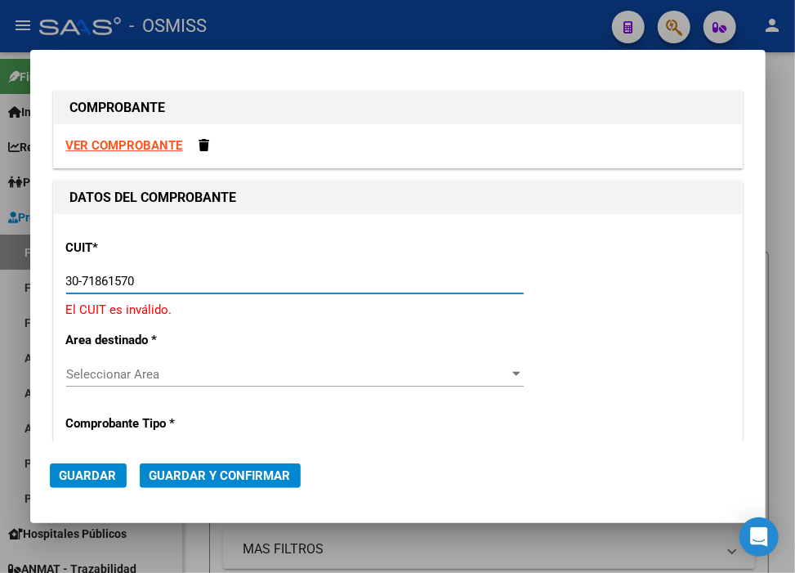
type input "30-71861570-0"
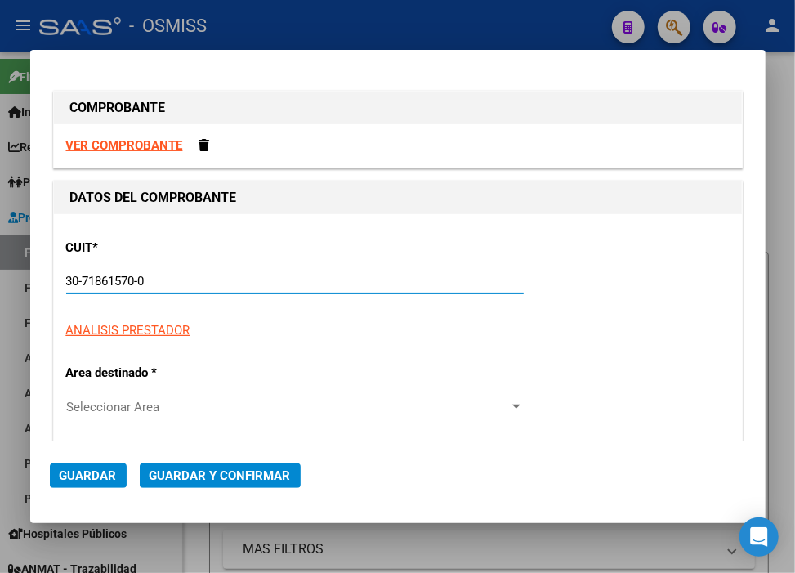
type input "0"
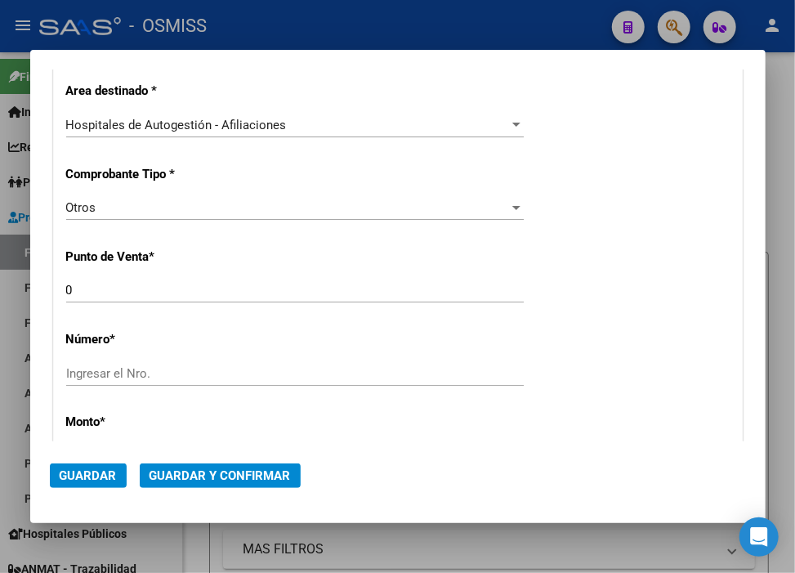
scroll to position [363, 0]
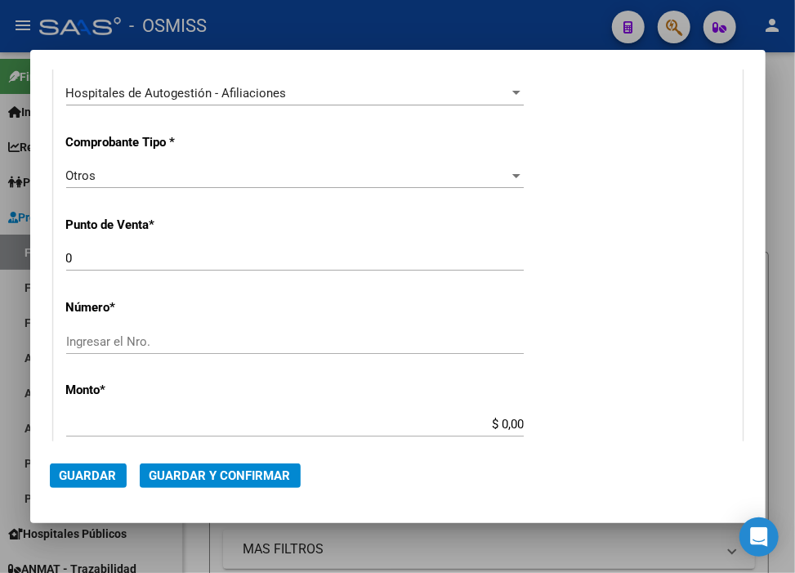
type input "30-71861570-0"
click at [136, 347] on input "Ingresar el Nro." at bounding box center [295, 341] width 458 height 15
paste input "35105"
type input "35105"
click at [490, 426] on input "$ 0,00" at bounding box center [295, 424] width 458 height 15
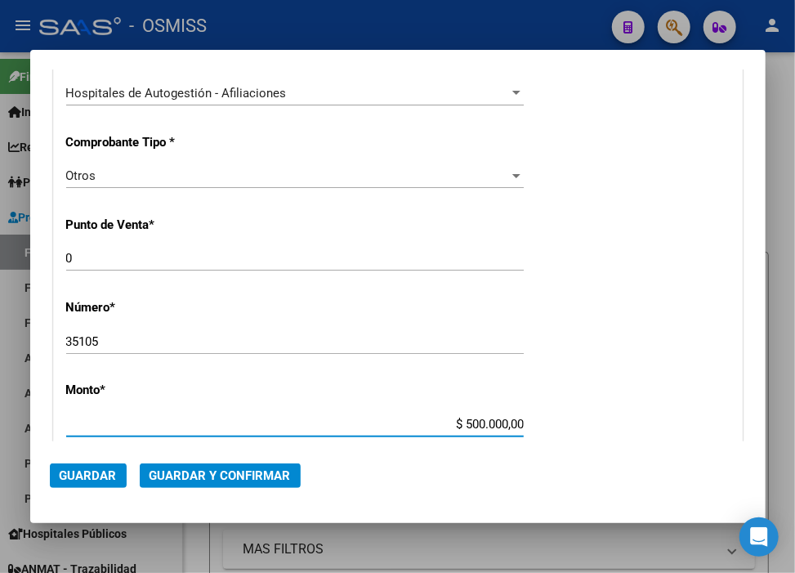
type input "$ 50.000,00"
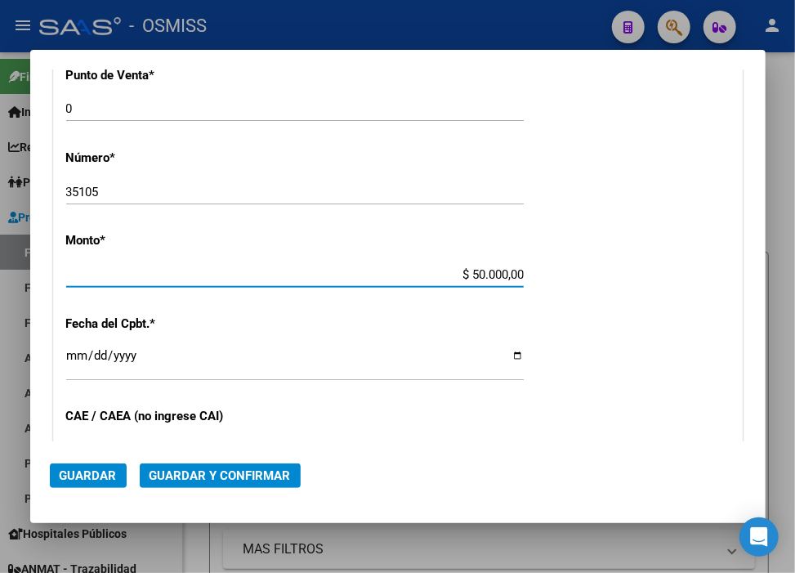
scroll to position [544, 0]
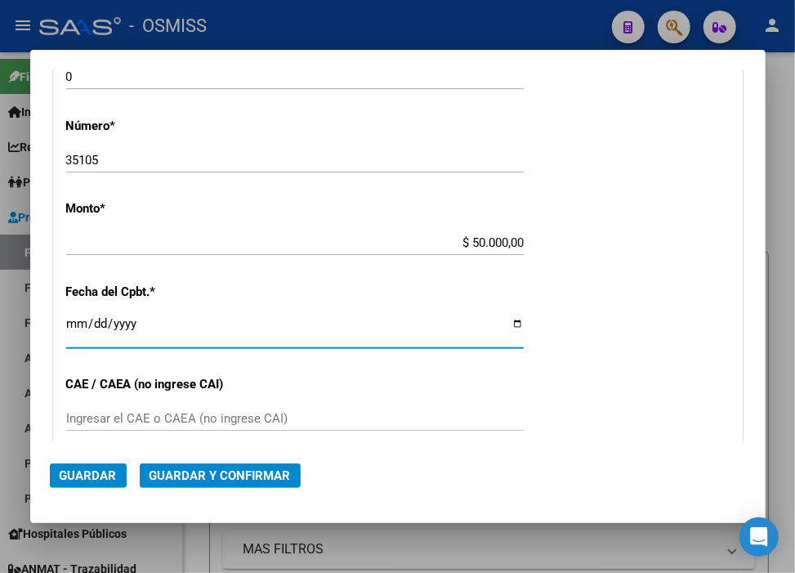
click at [70, 320] on input "Ingresar la fecha" at bounding box center [295, 330] width 458 height 26
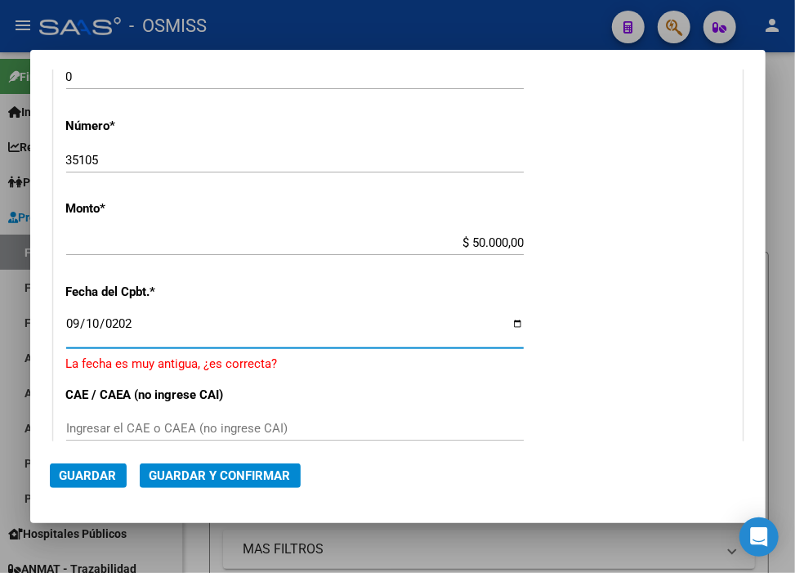
type input "[DATE]"
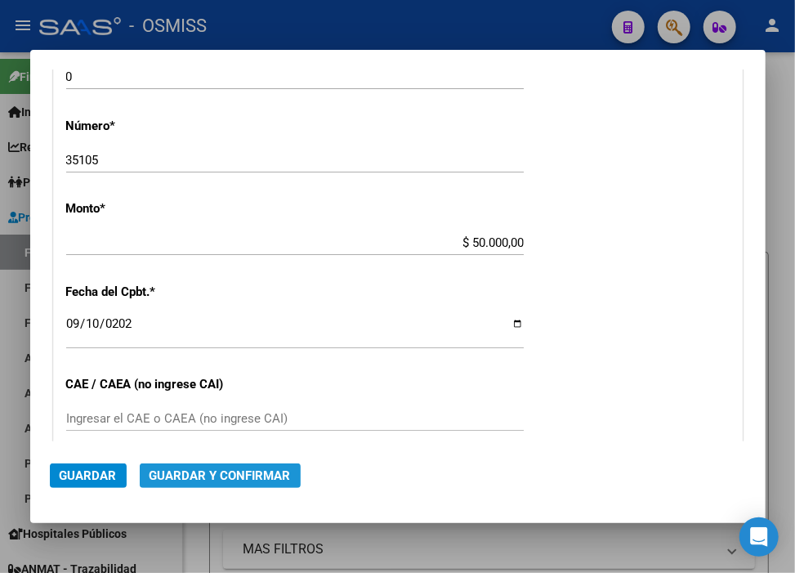
click at [231, 485] on button "Guardar y Confirmar" at bounding box center [220, 475] width 161 height 25
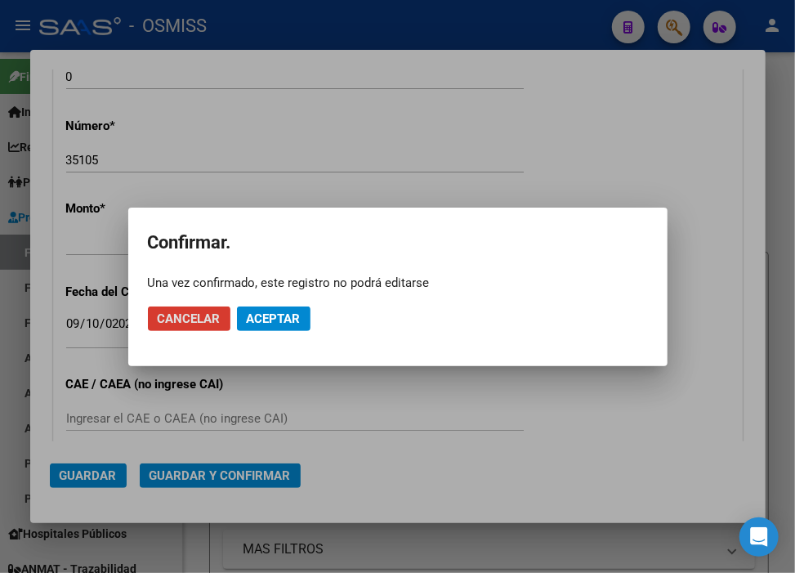
click at [291, 311] on span "Aceptar" at bounding box center [274, 318] width 54 height 15
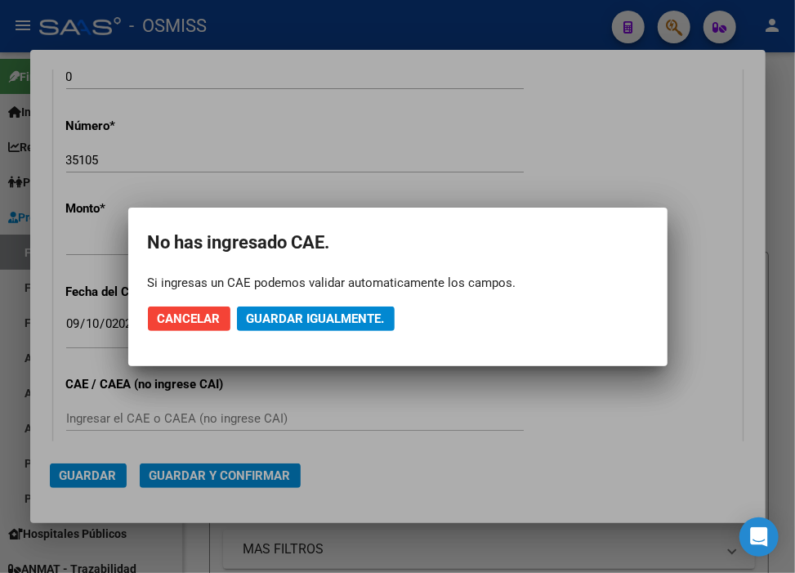
click at [291, 311] on span "Guardar igualmente." at bounding box center [316, 318] width 138 height 15
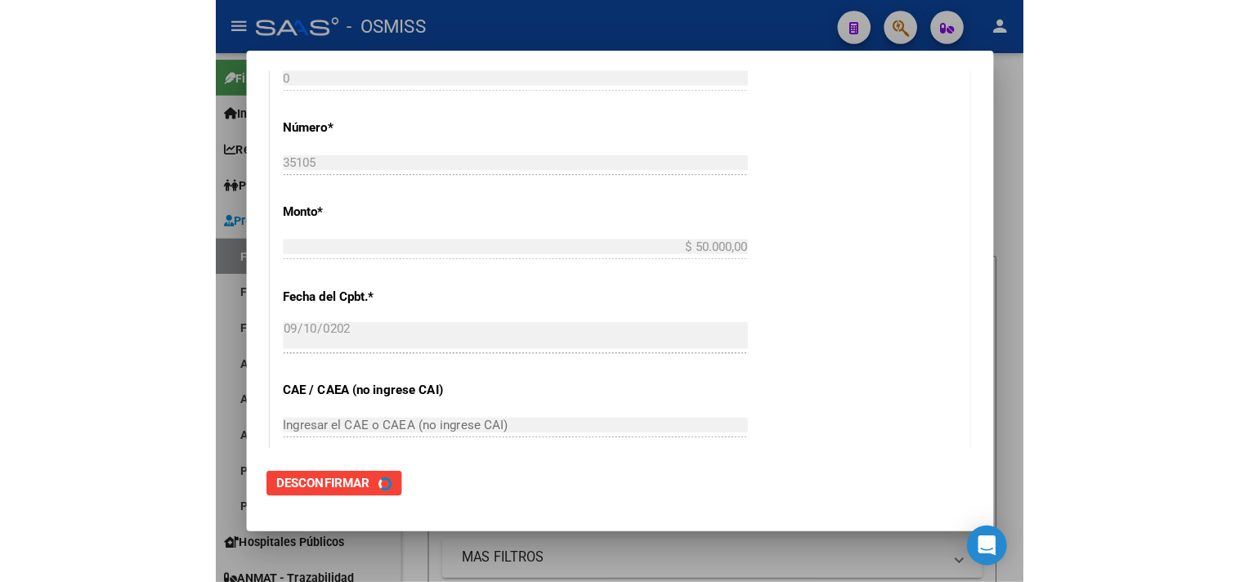
scroll to position [0, 0]
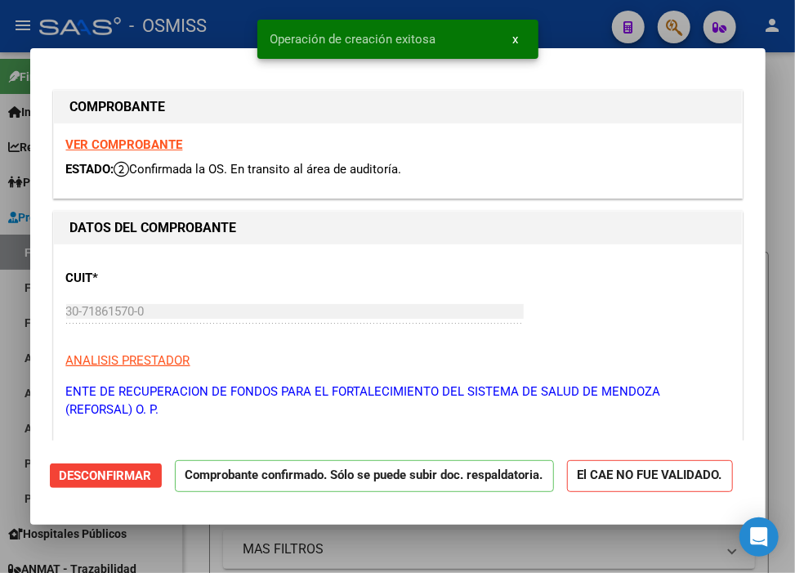
type input "[DATE]"
click at [572, 6] on div at bounding box center [397, 286] width 795 height 573
type input "$ 0,00"
